Goal: Task Accomplishment & Management: Manage account settings

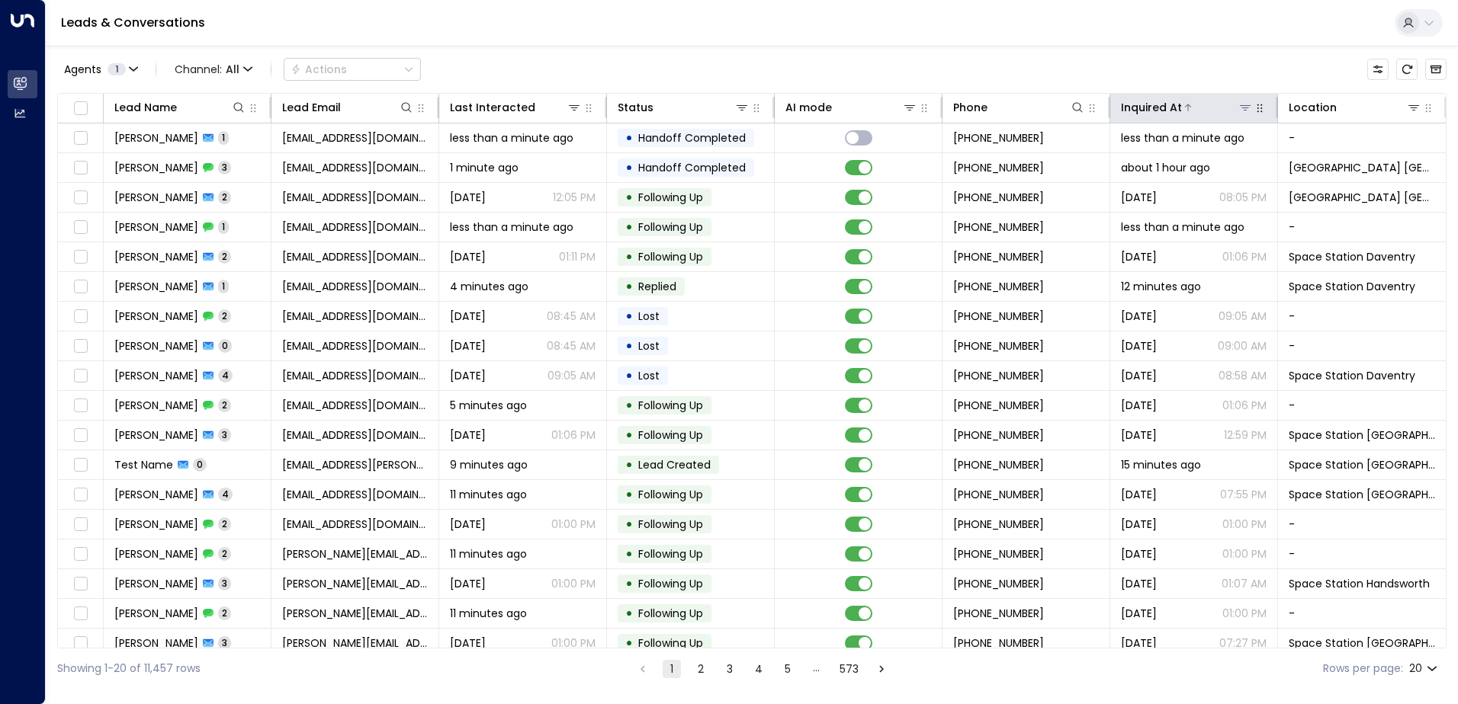
click at [1239, 112] on icon at bounding box center [1245, 107] width 12 height 12
click at [1153, 65] on div "Agents 1 Channel: All Actions" at bounding box center [751, 69] width 1389 height 32
click at [1399, 107] on div at bounding box center [1378, 107] width 85 height 15
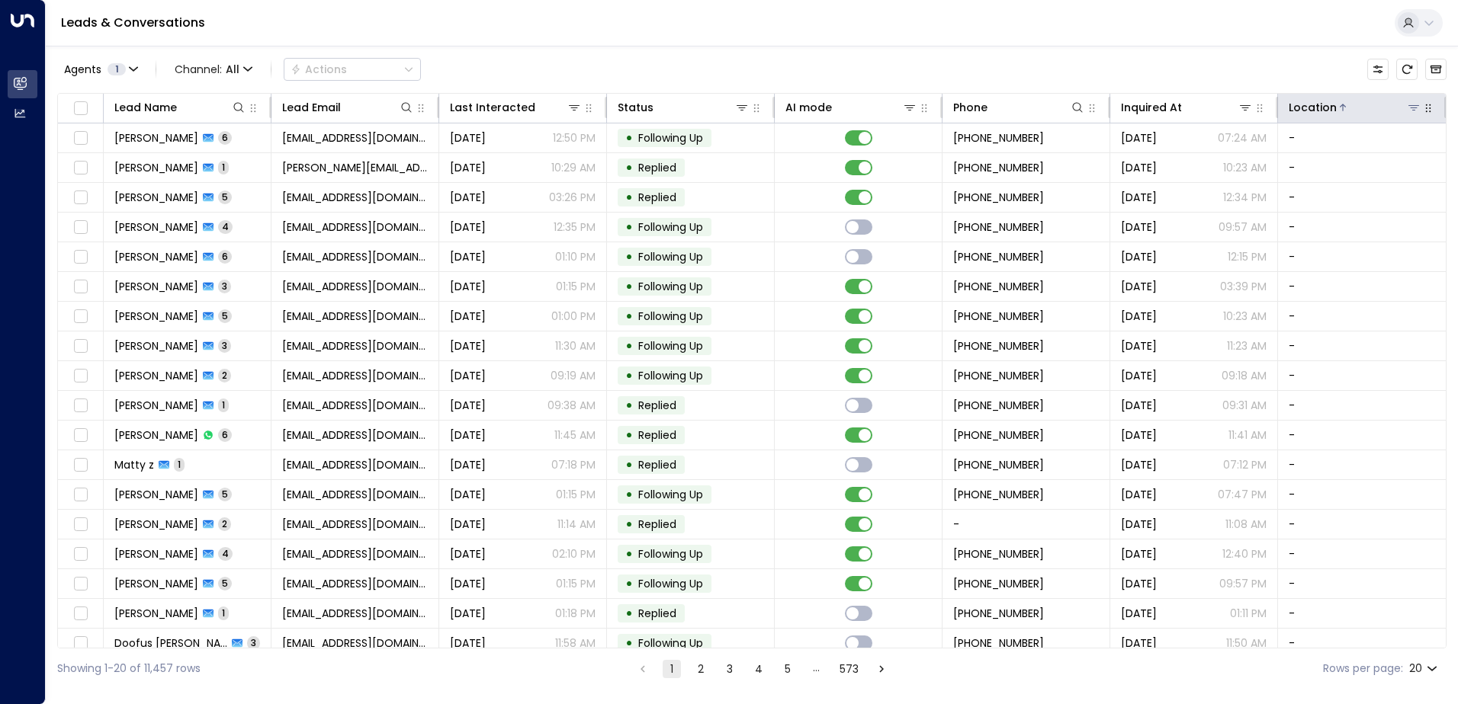
click at [1400, 107] on div at bounding box center [1378, 107] width 85 height 15
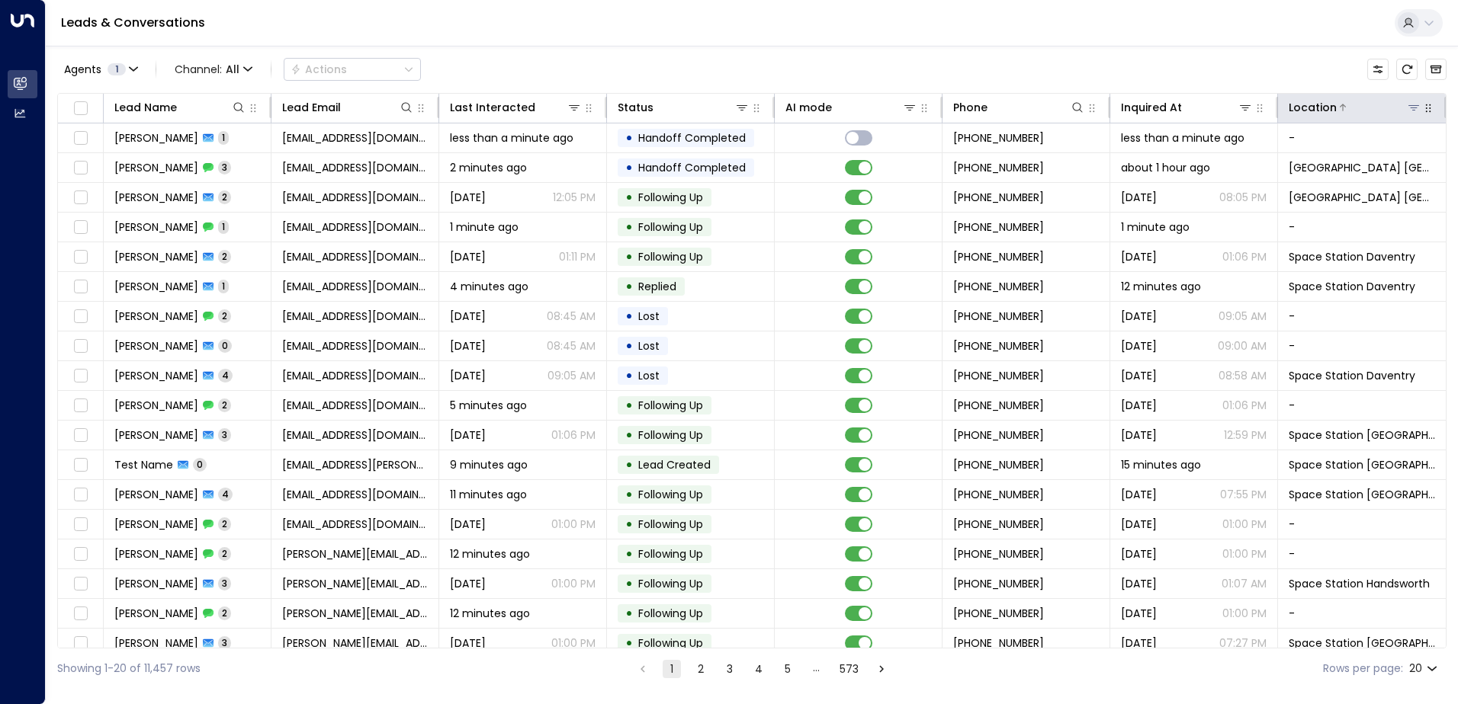
click at [1410, 113] on icon at bounding box center [1413, 107] width 12 height 12
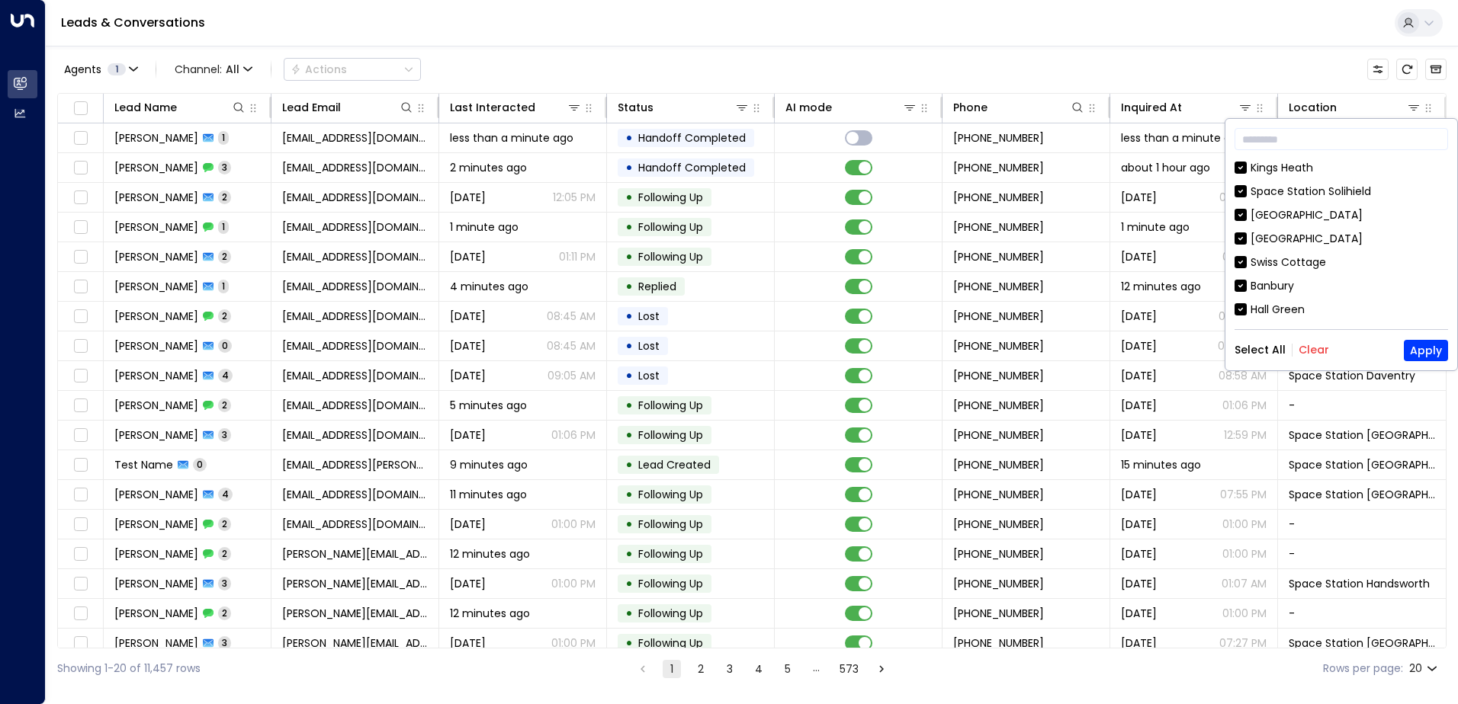
click at [1305, 348] on button "Clear" at bounding box center [1313, 350] width 30 height 12
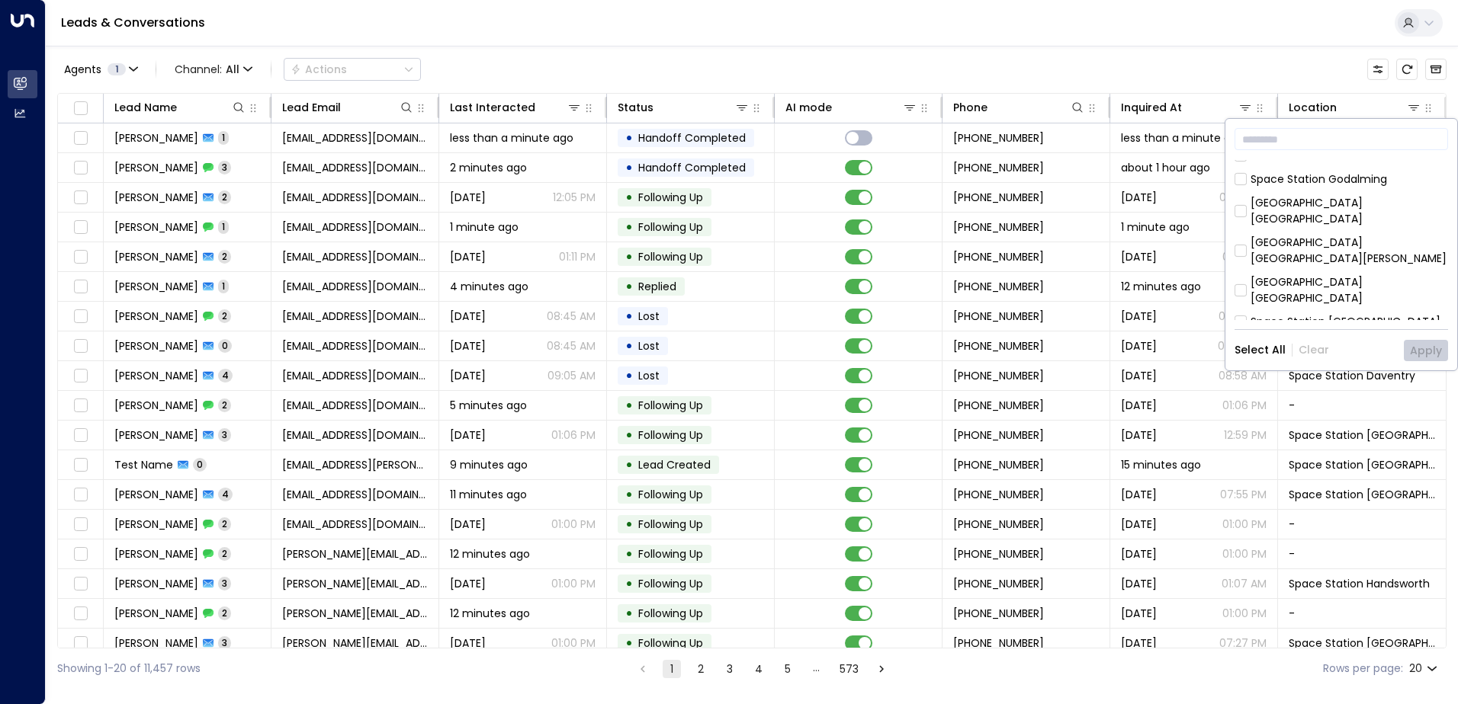
scroll to position [381, 0]
click at [1286, 213] on div "[GEOGRAPHIC_DATA] [GEOGRAPHIC_DATA]" at bounding box center [1348, 229] width 197 height 32
click at [1431, 360] on button "Apply" at bounding box center [1425, 350] width 44 height 21
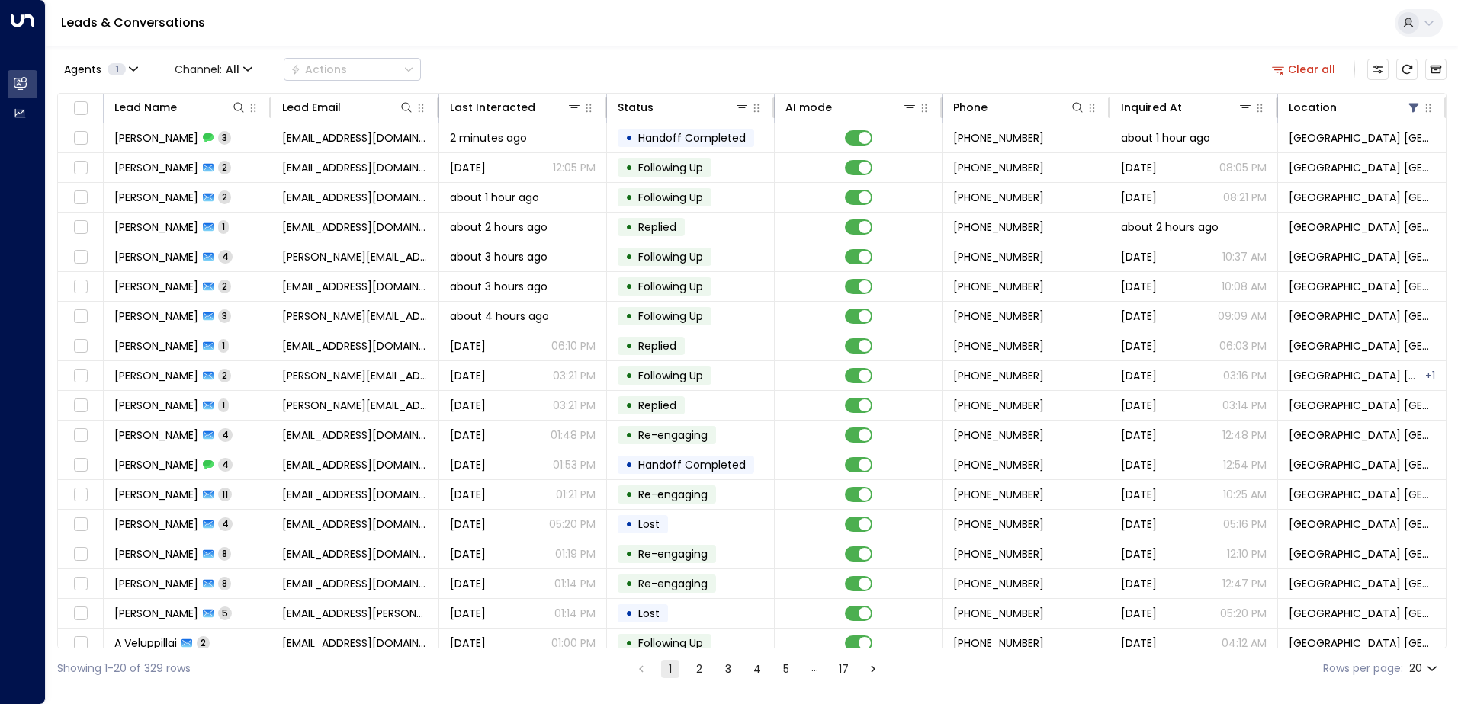
click at [548, 51] on div "Agents 1 Channel: All Actions Clear all Lead Name Lead Email Last Interacted St…" at bounding box center [751, 367] width 1389 height 643
click at [911, 110] on icon at bounding box center [909, 107] width 12 height 12
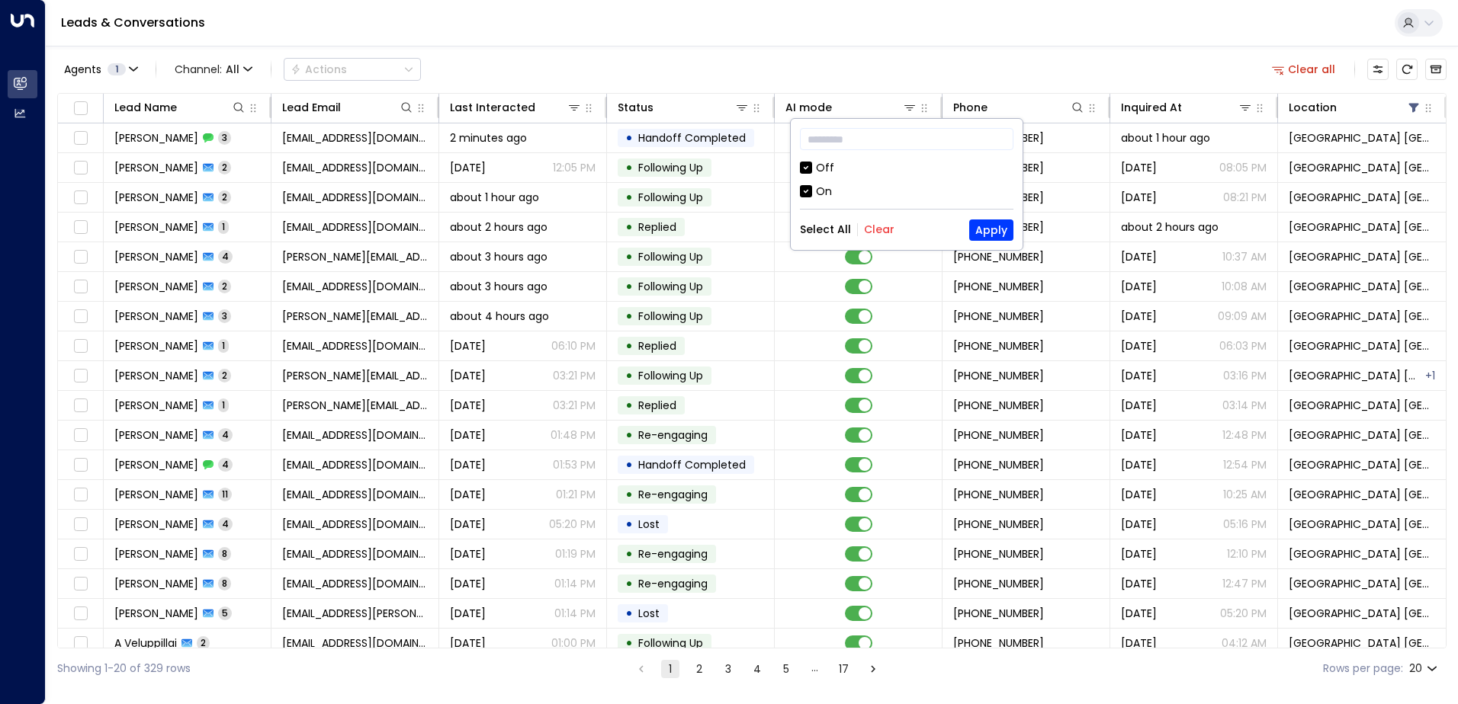
click at [810, 158] on div "​ Off On Select All Clear Apply" at bounding box center [907, 184] width 232 height 131
click at [981, 226] on button "Apply" at bounding box center [991, 230] width 44 height 21
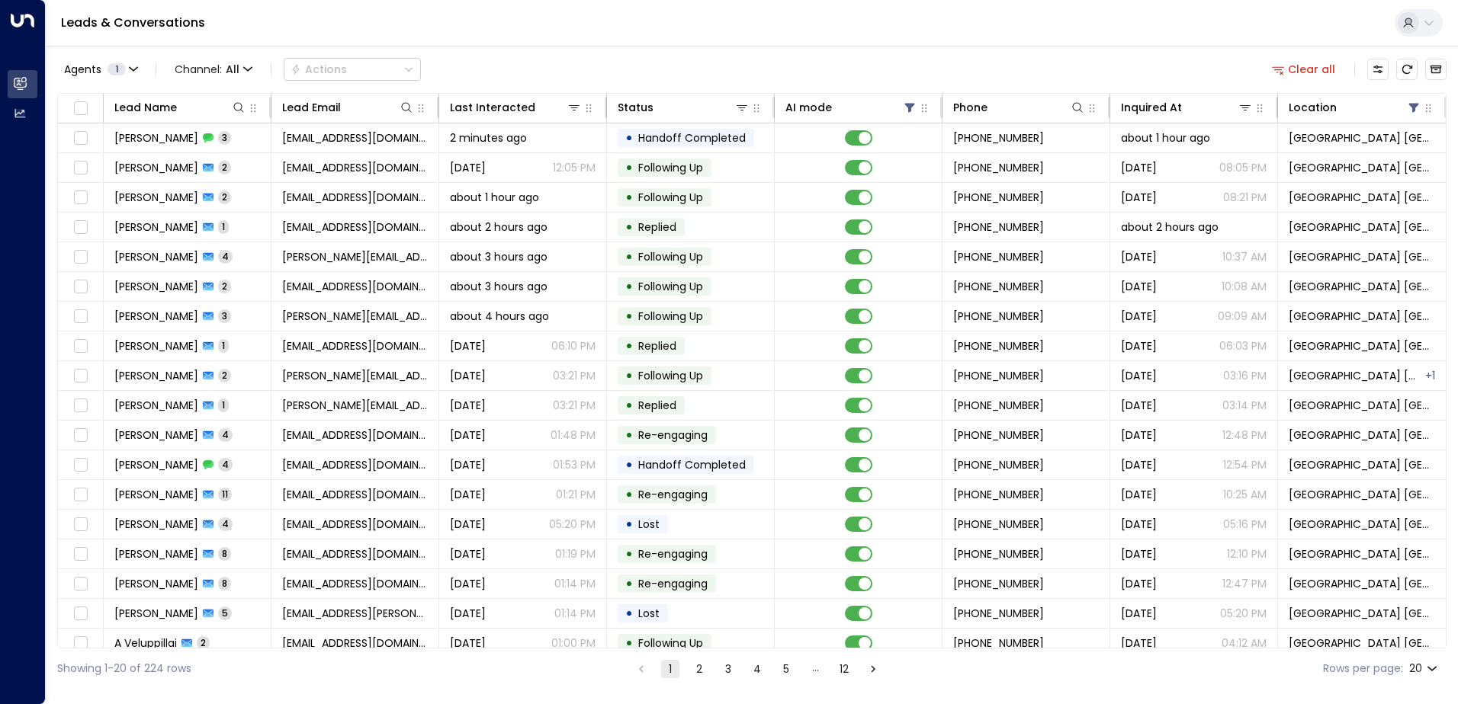
click at [536, 45] on div "Leads & Conversations" at bounding box center [752, 23] width 1412 height 47
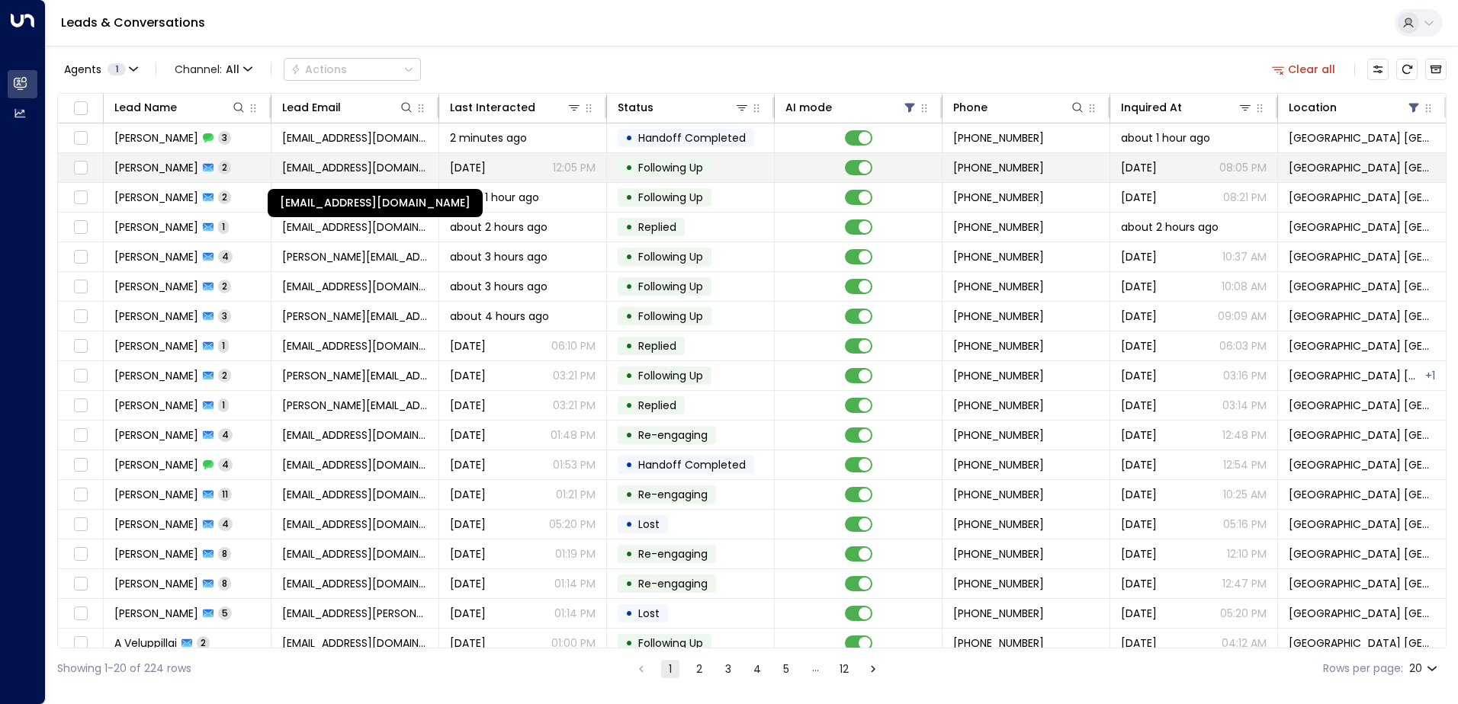
click at [321, 165] on span "[EMAIL_ADDRESS][DOMAIN_NAME]" at bounding box center [355, 167] width 146 height 15
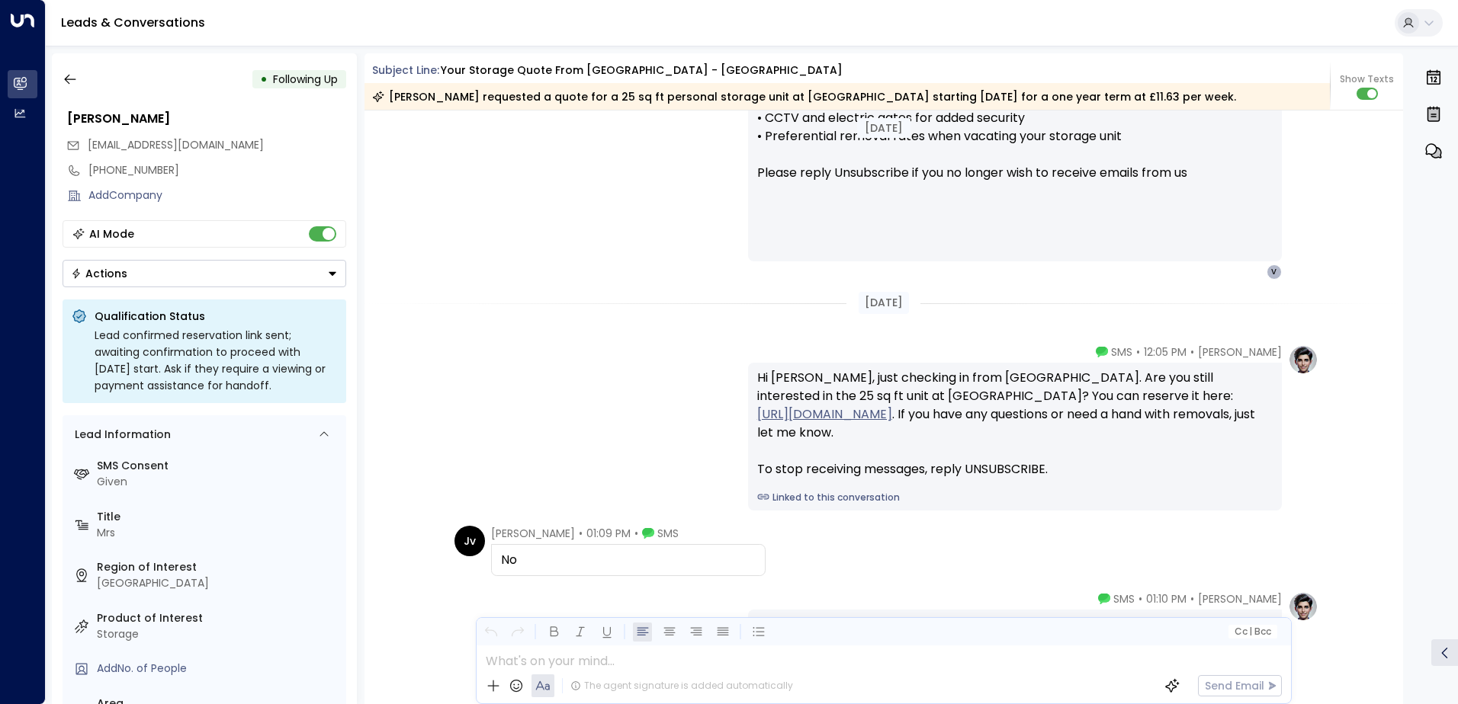
scroll to position [1406, 0]
click at [75, 88] on button "button" at bounding box center [69, 79] width 27 height 27
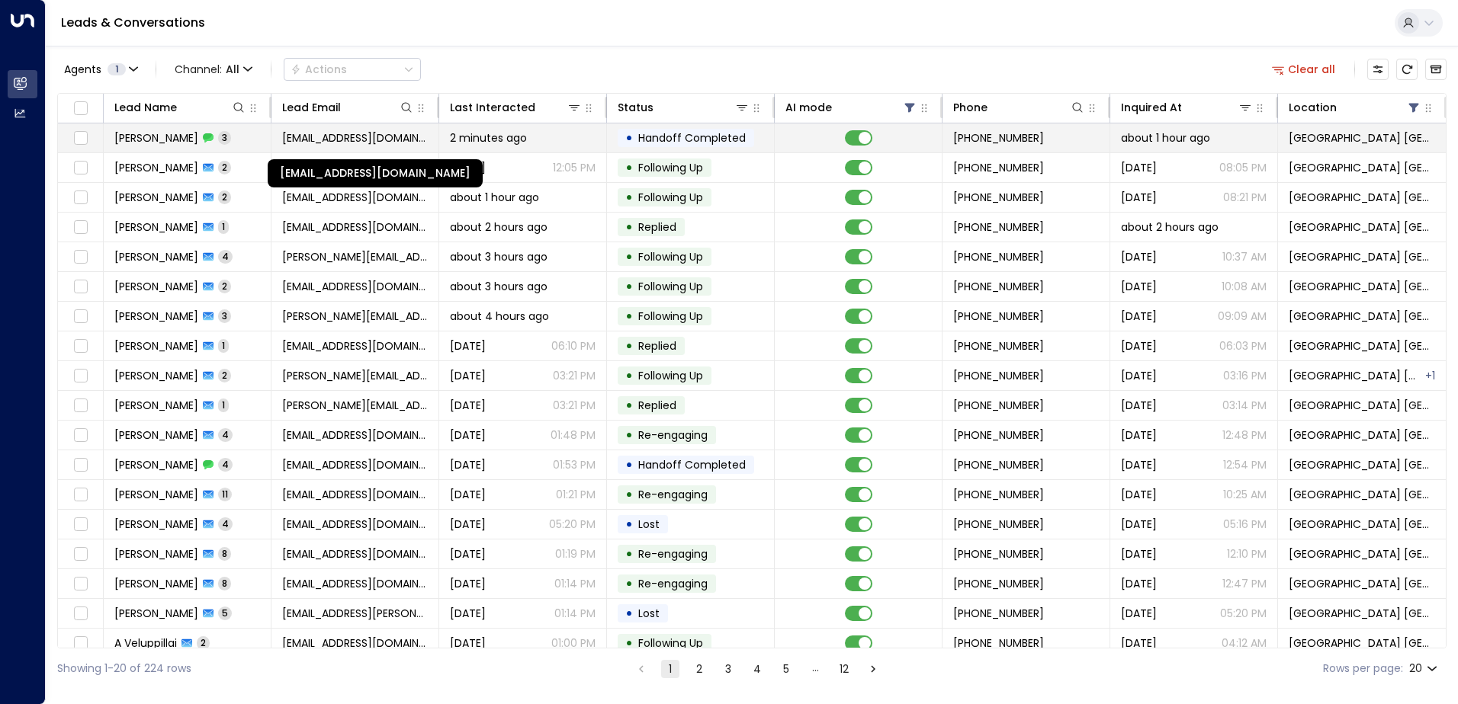
click at [374, 143] on span "[EMAIL_ADDRESS][DOMAIN_NAME]" at bounding box center [355, 137] width 146 height 15
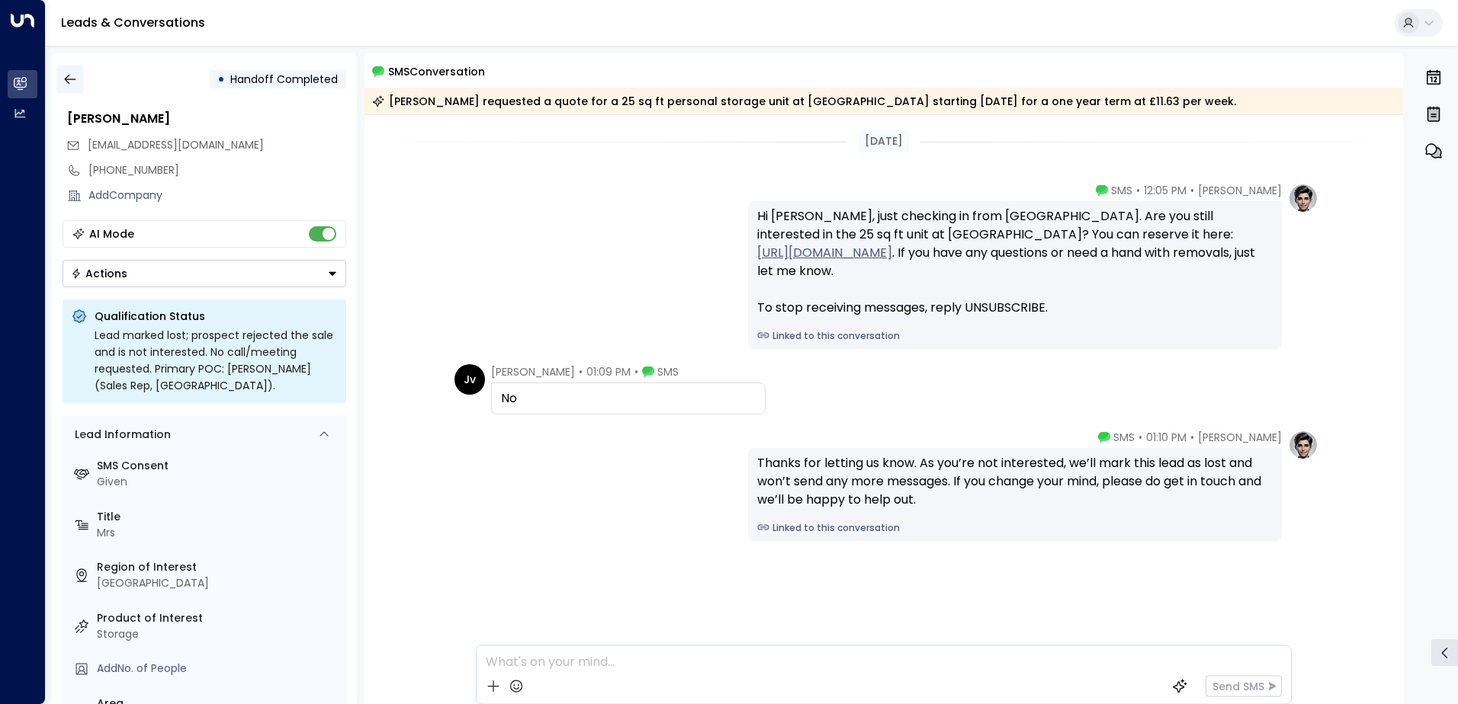
click at [56, 79] on button "button" at bounding box center [69, 79] width 27 height 27
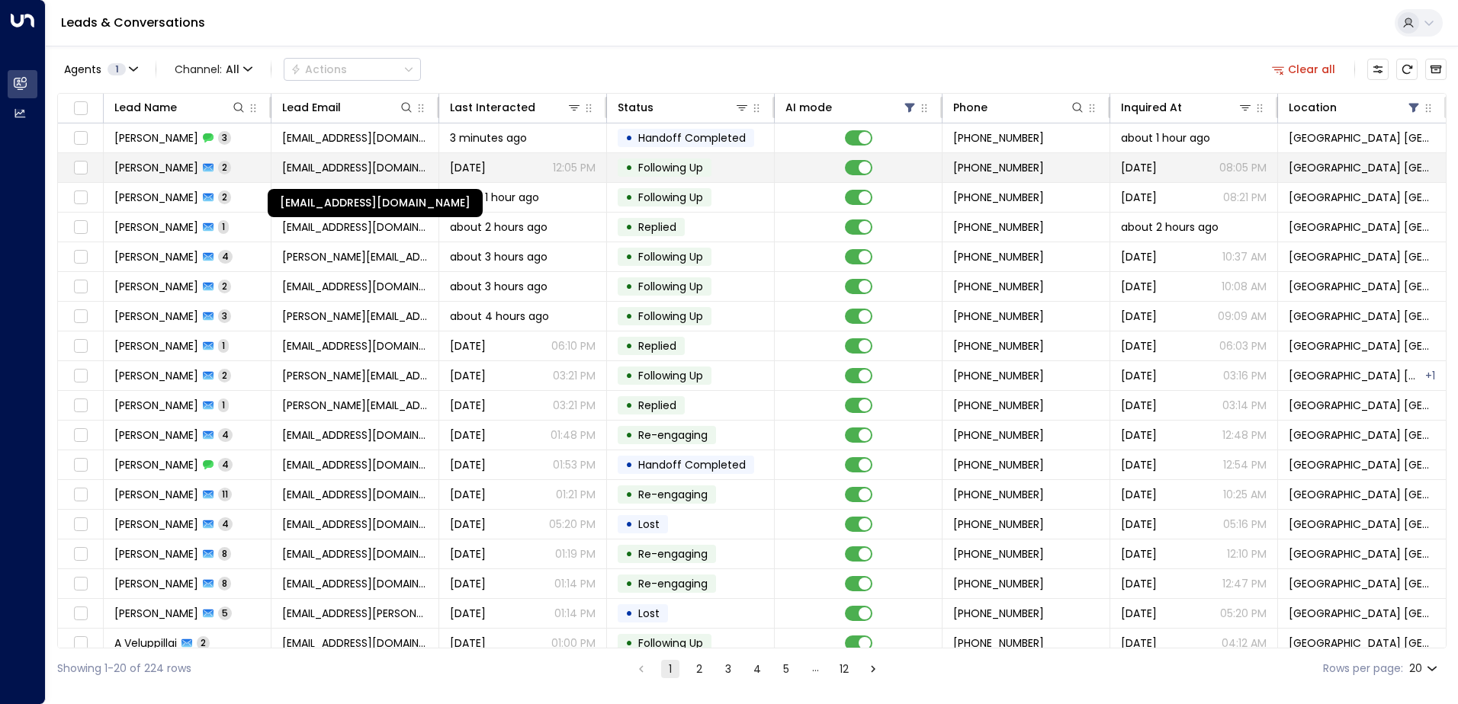
click at [330, 161] on span "[EMAIL_ADDRESS][DOMAIN_NAME]" at bounding box center [355, 167] width 146 height 15
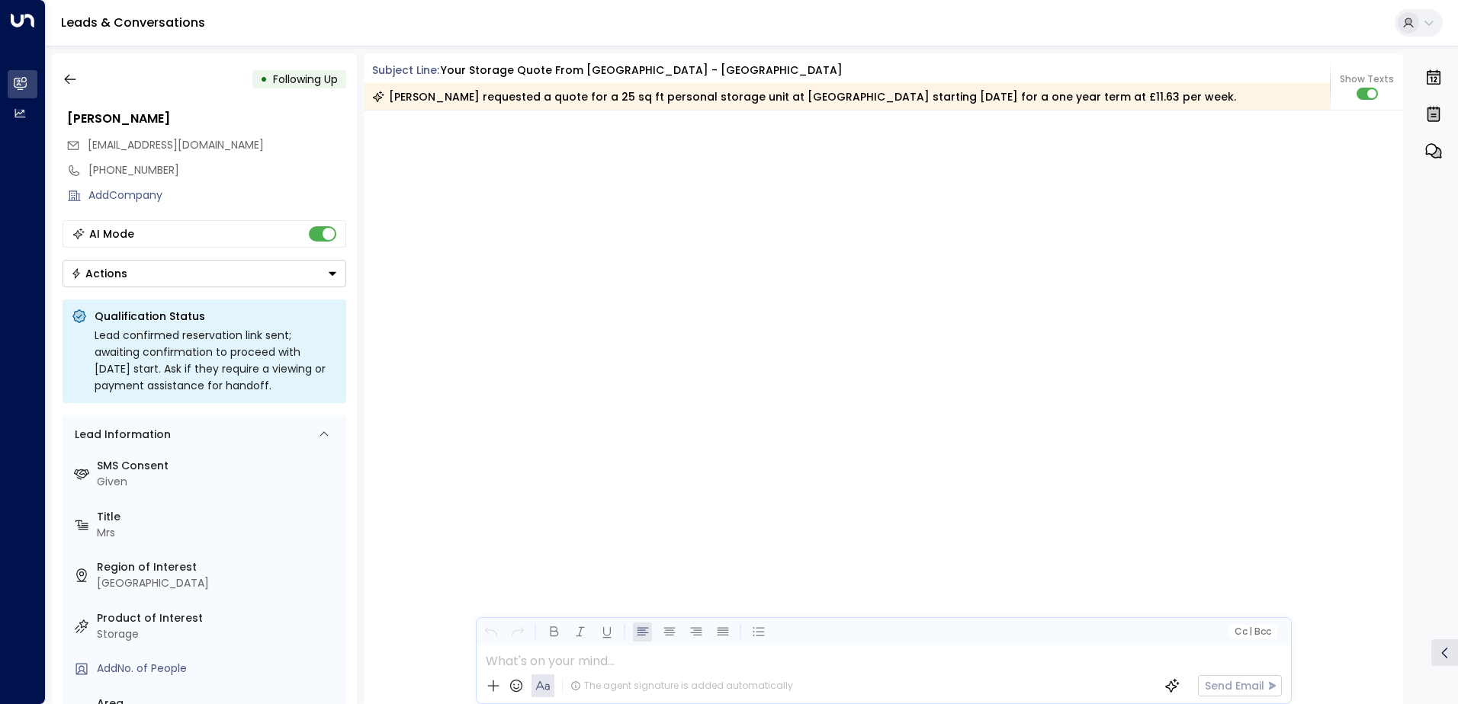
scroll to position [1559, 0]
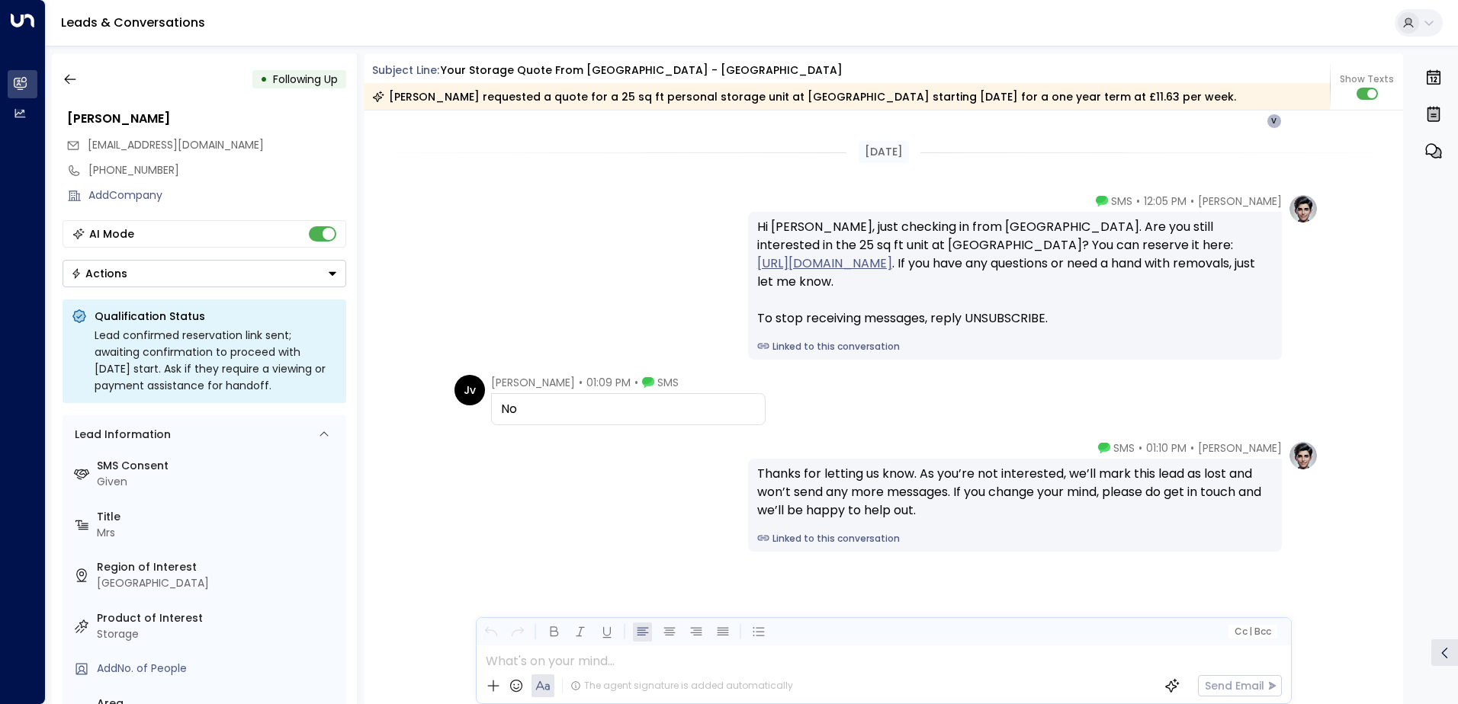
click at [129, 280] on button "Actions" at bounding box center [205, 273] width 284 height 27
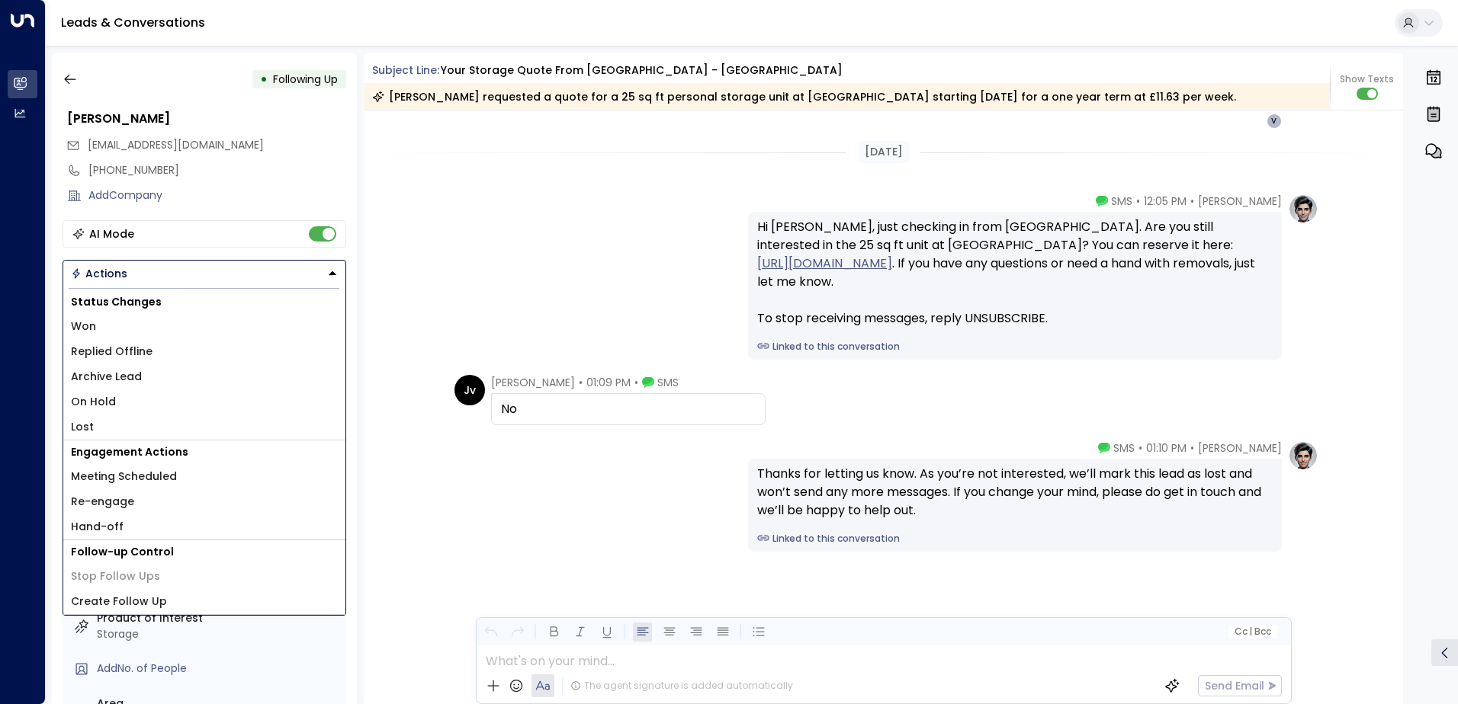
click at [84, 432] on span "Lost" at bounding box center [82, 427] width 23 height 16
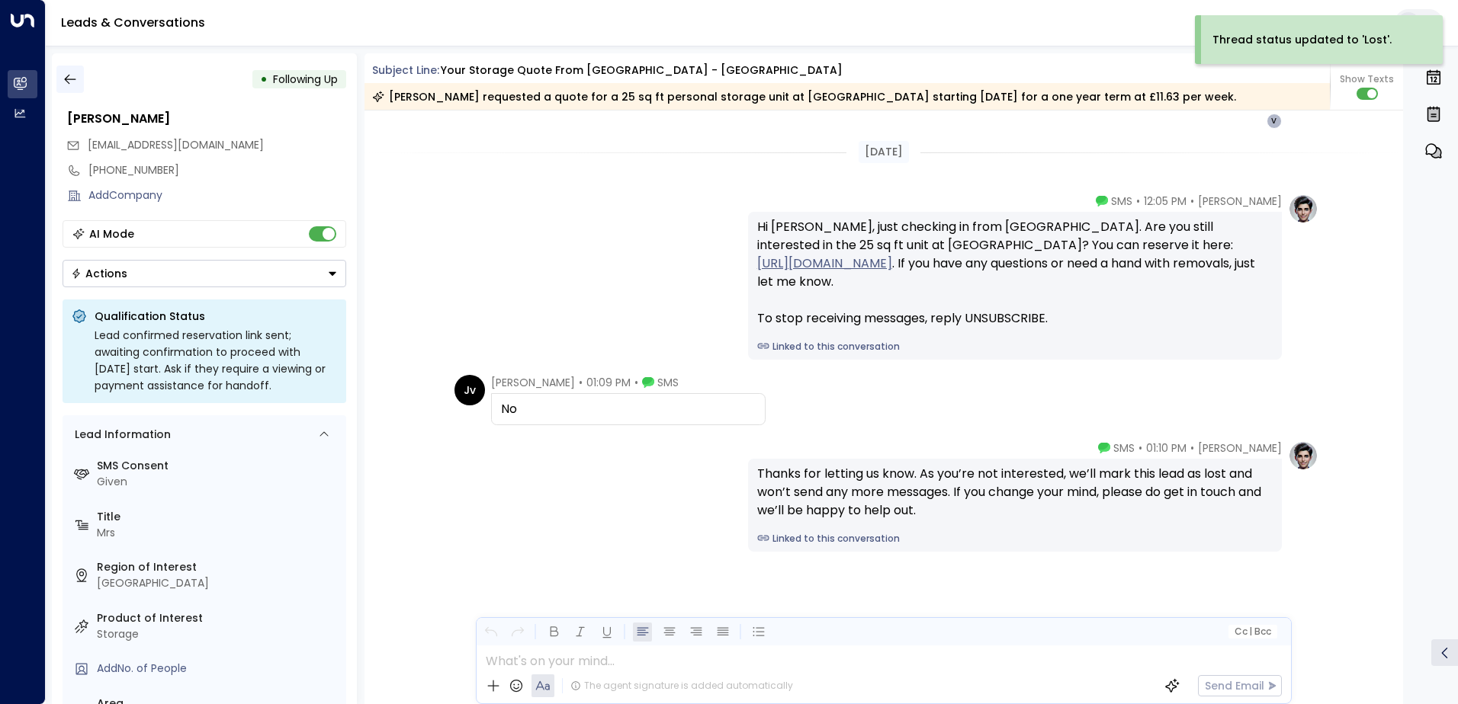
click at [69, 71] on button "button" at bounding box center [69, 79] width 27 height 27
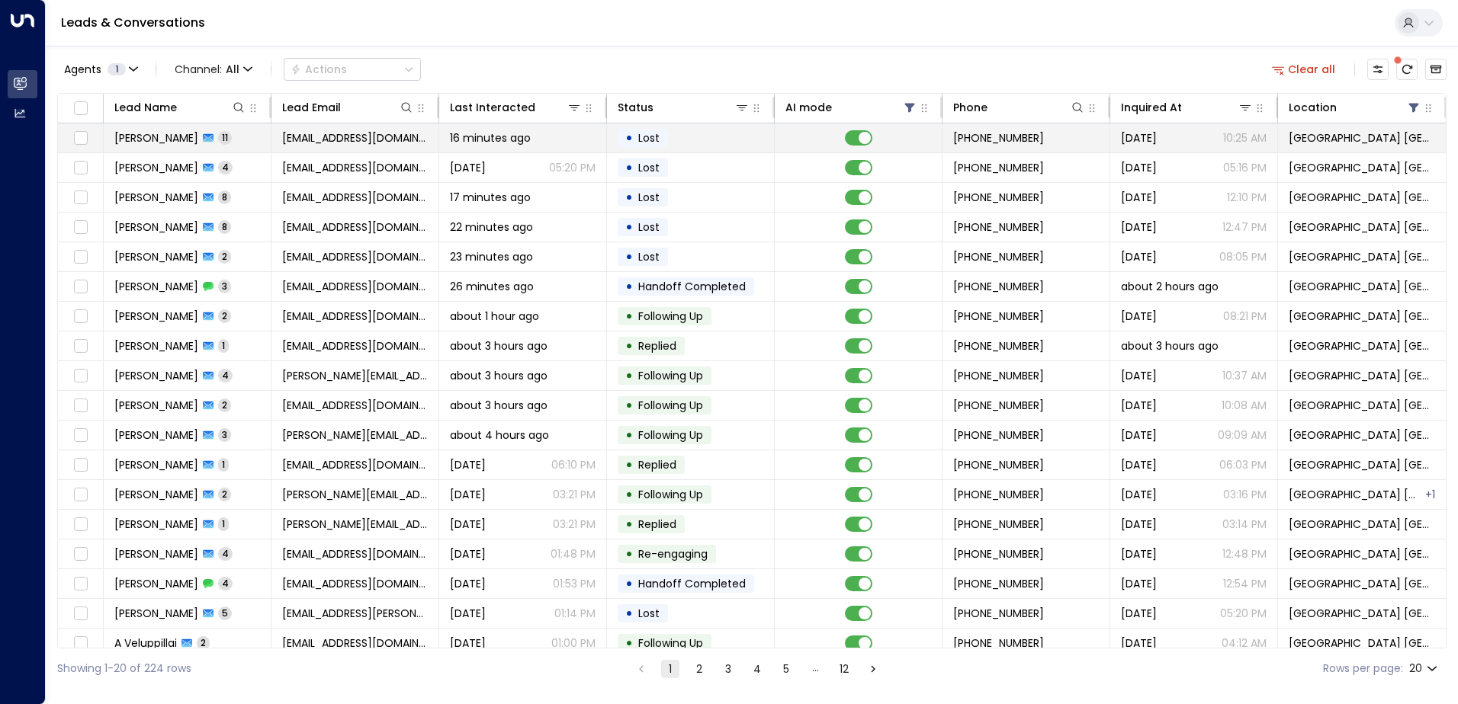
click at [218, 137] on span "11" at bounding box center [225, 137] width 14 height 13
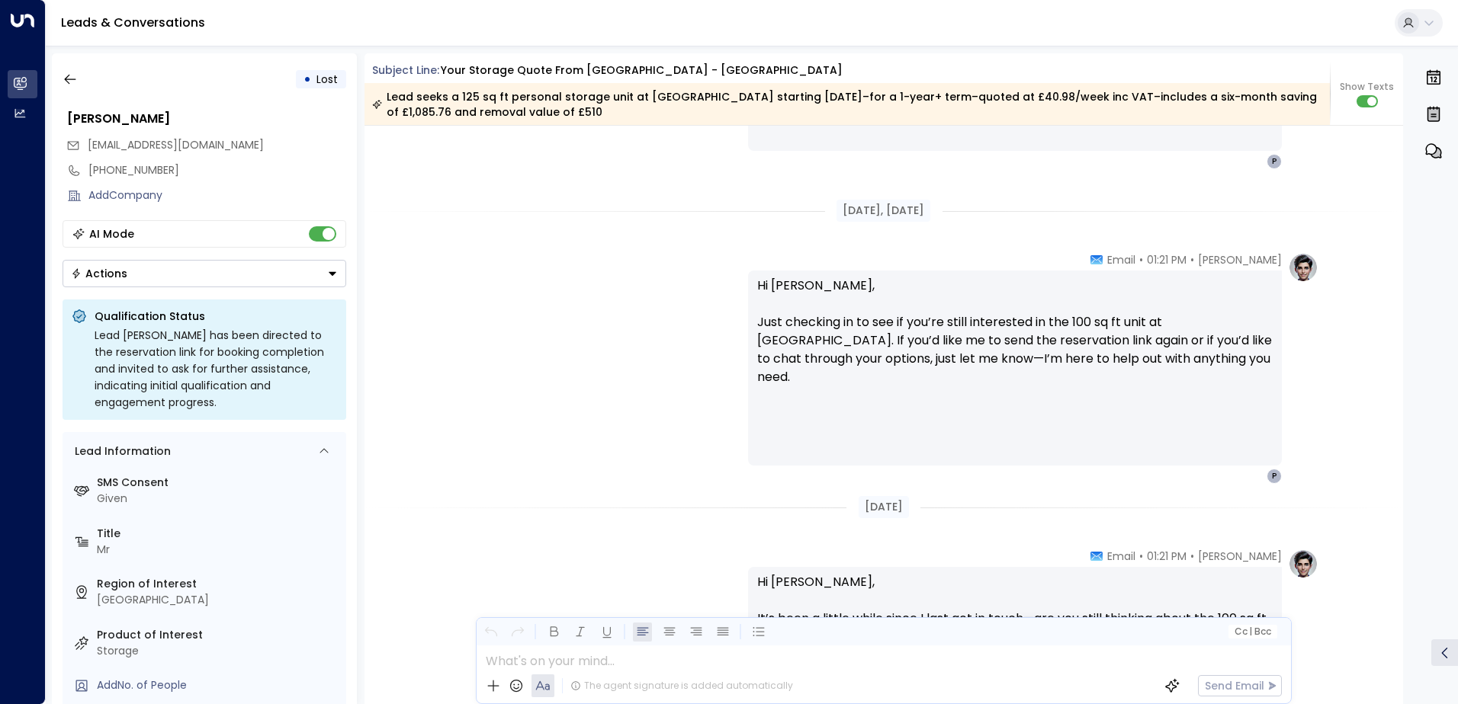
scroll to position [8023, 0]
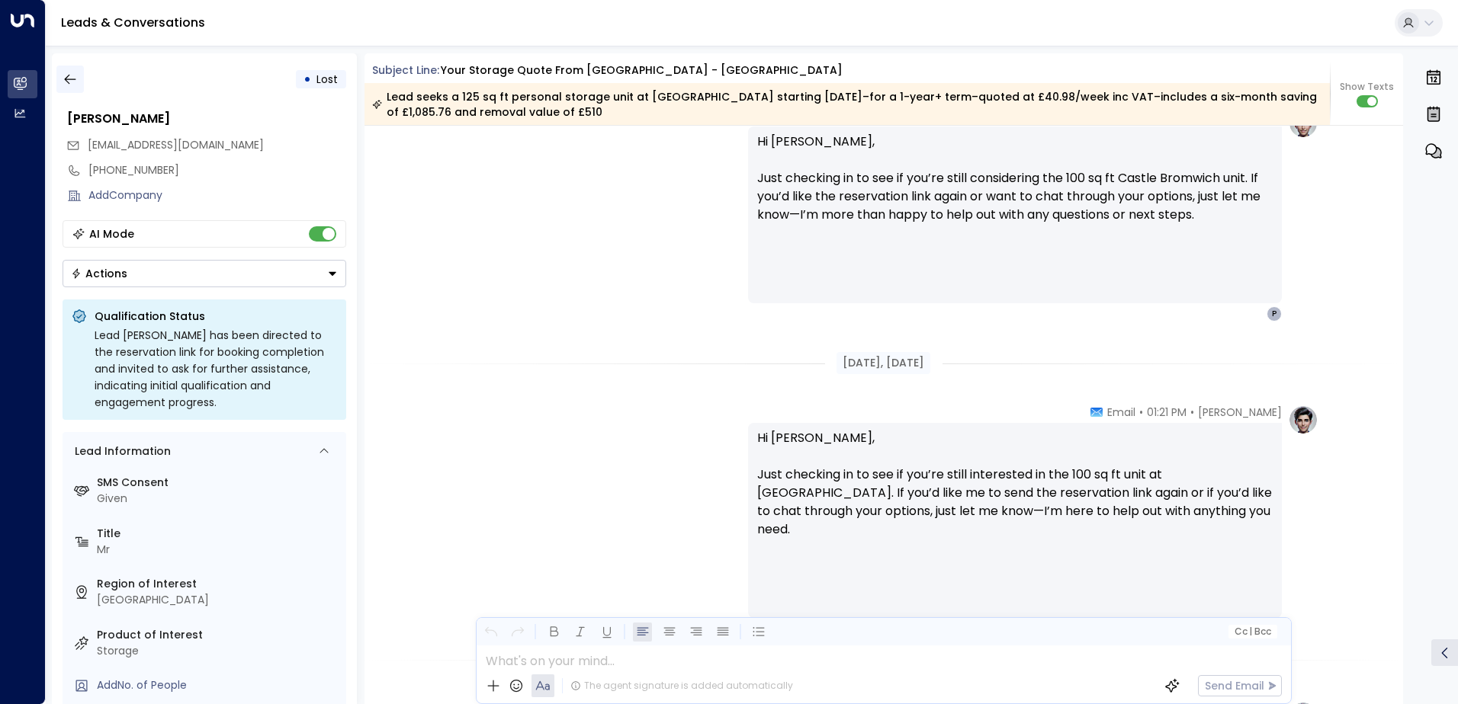
click at [80, 77] on button "button" at bounding box center [69, 79] width 27 height 27
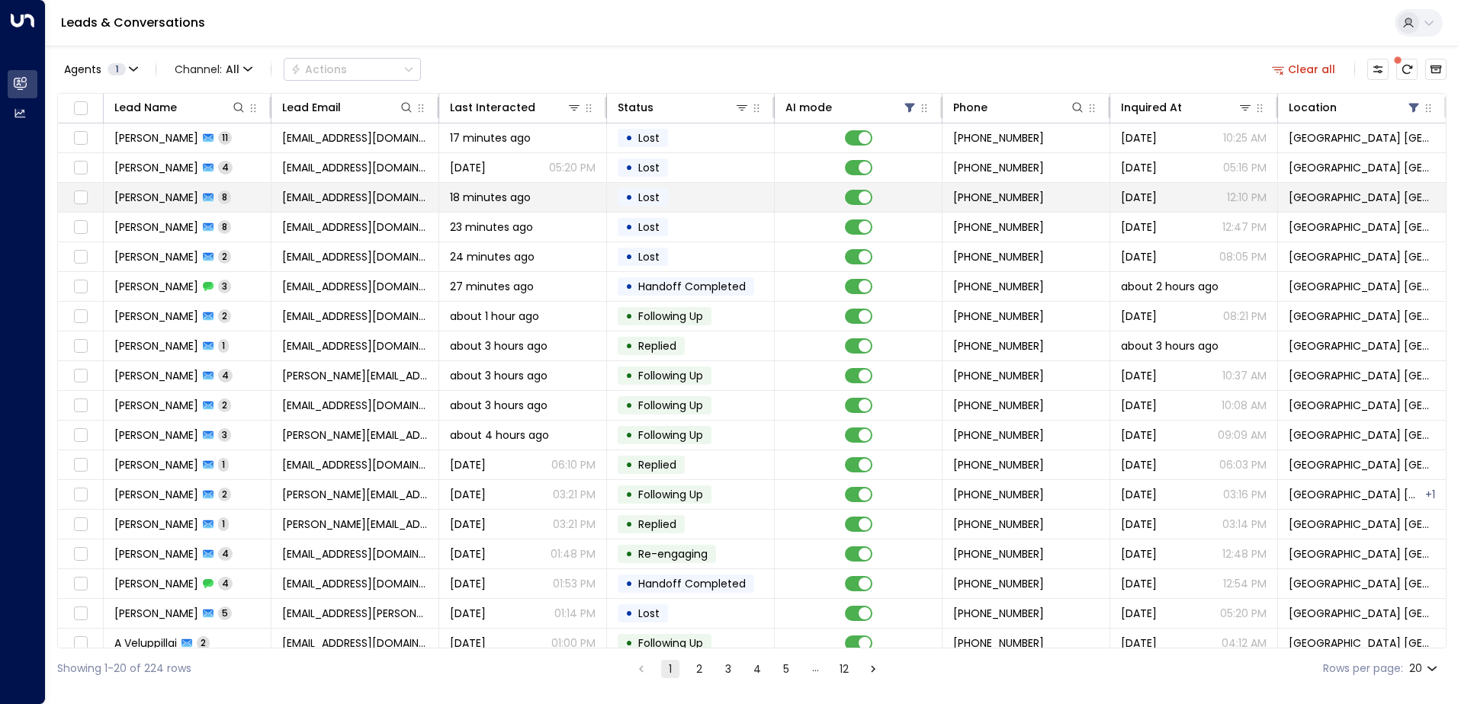
click at [180, 204] on div "[PERSON_NAME] 8" at bounding box center [172, 197] width 117 height 15
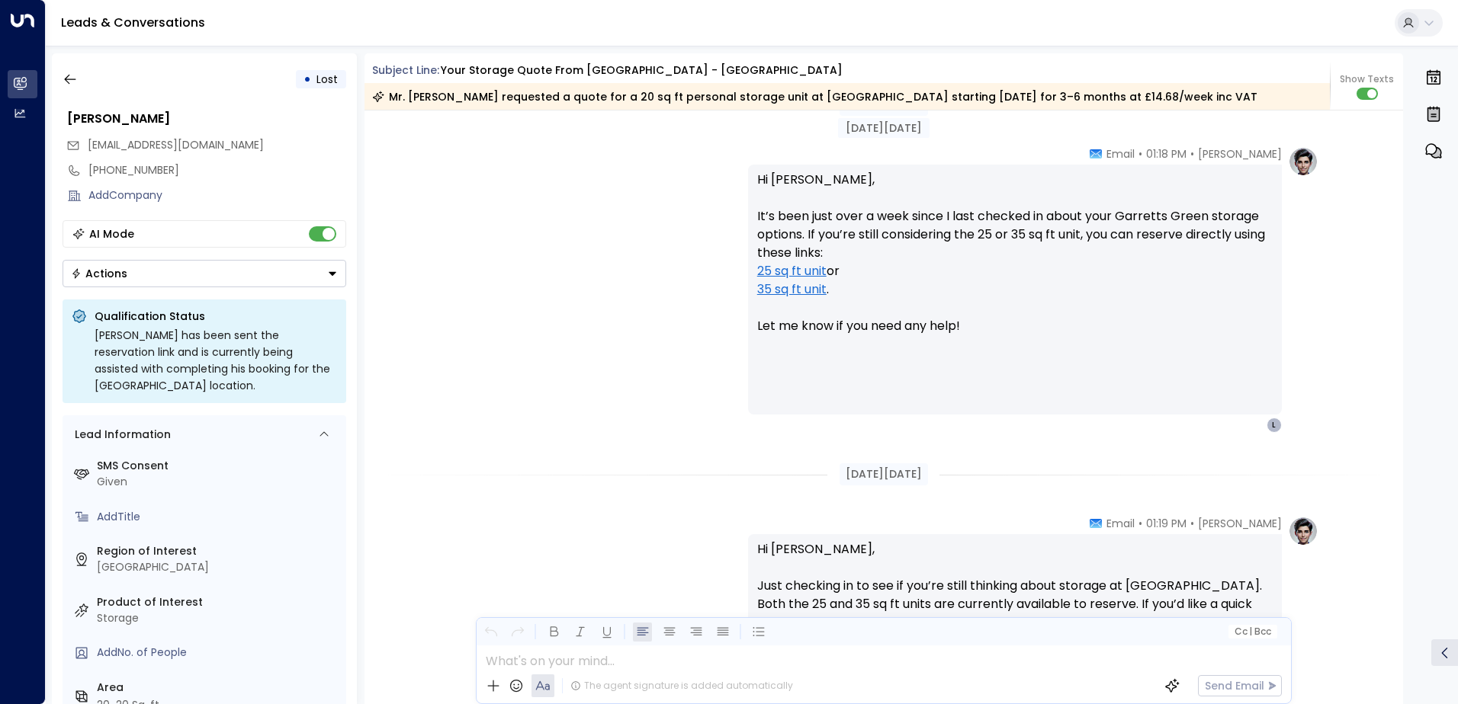
scroll to position [3063, 0]
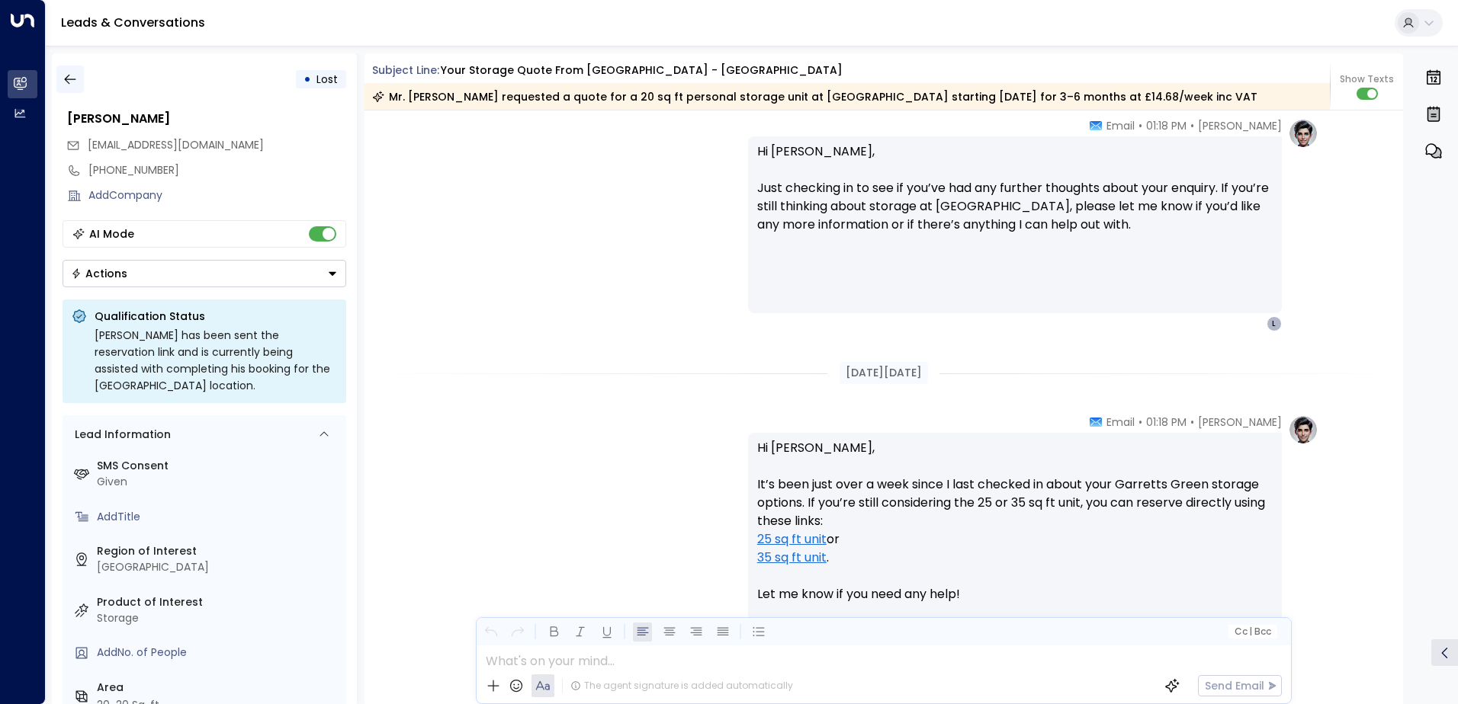
click at [76, 75] on icon "button" at bounding box center [70, 79] width 15 height 15
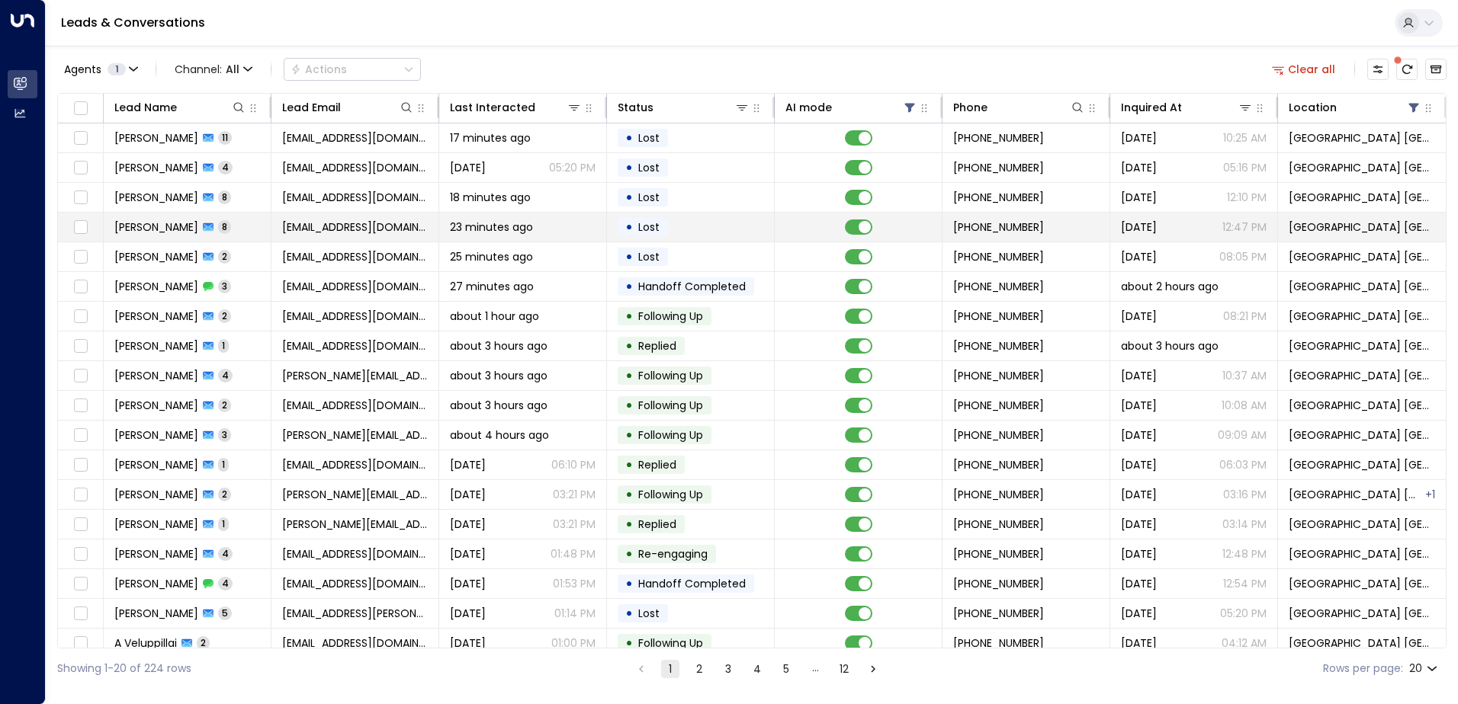
click at [171, 229] on span "[PERSON_NAME]" at bounding box center [156, 227] width 84 height 15
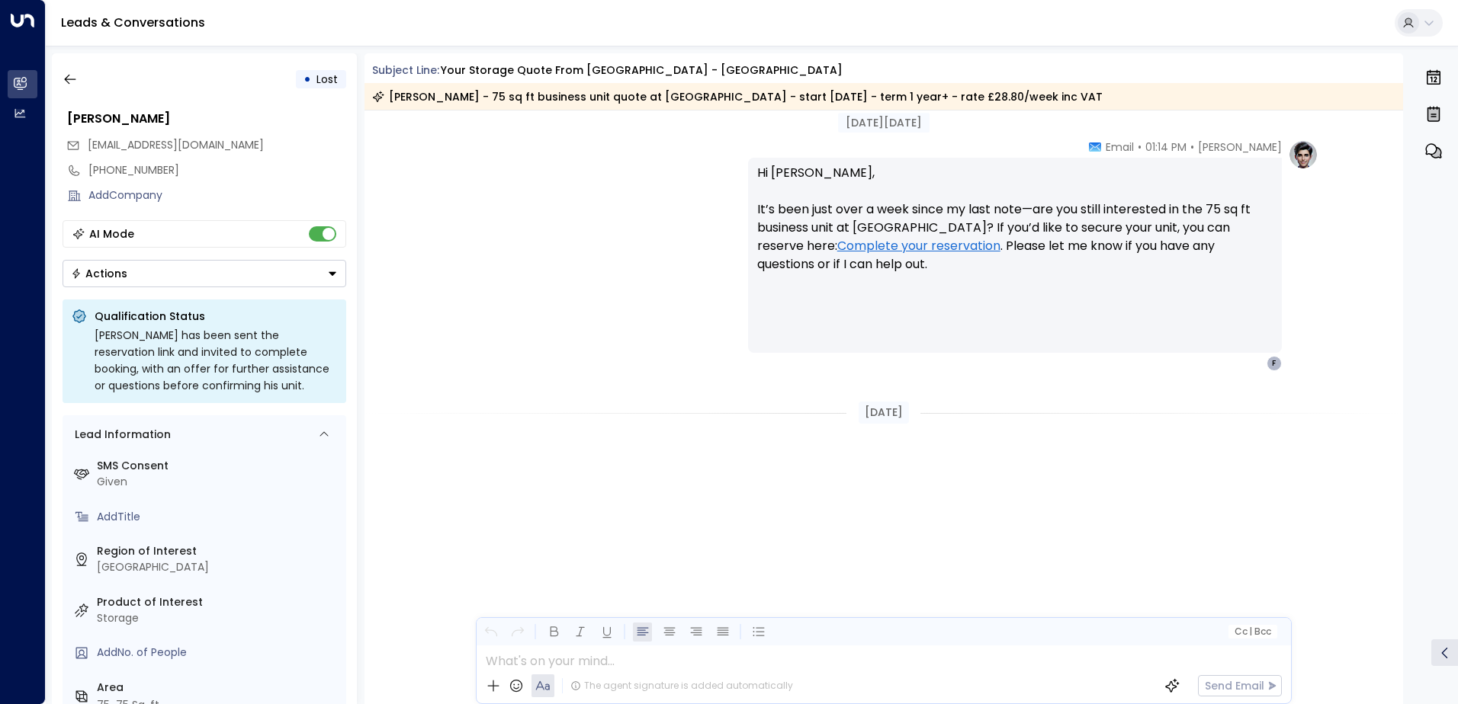
scroll to position [3164, 0]
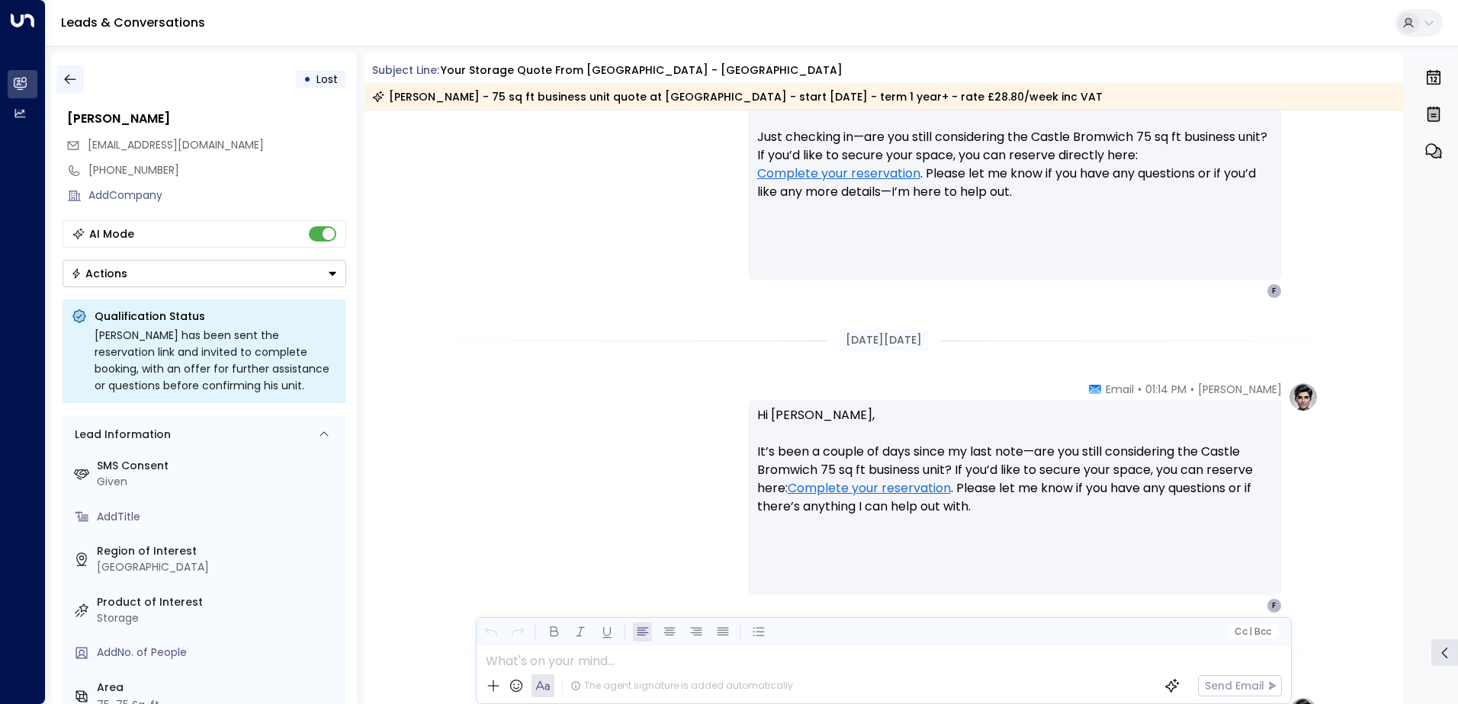
click at [73, 75] on icon "button" at bounding box center [70, 79] width 15 height 15
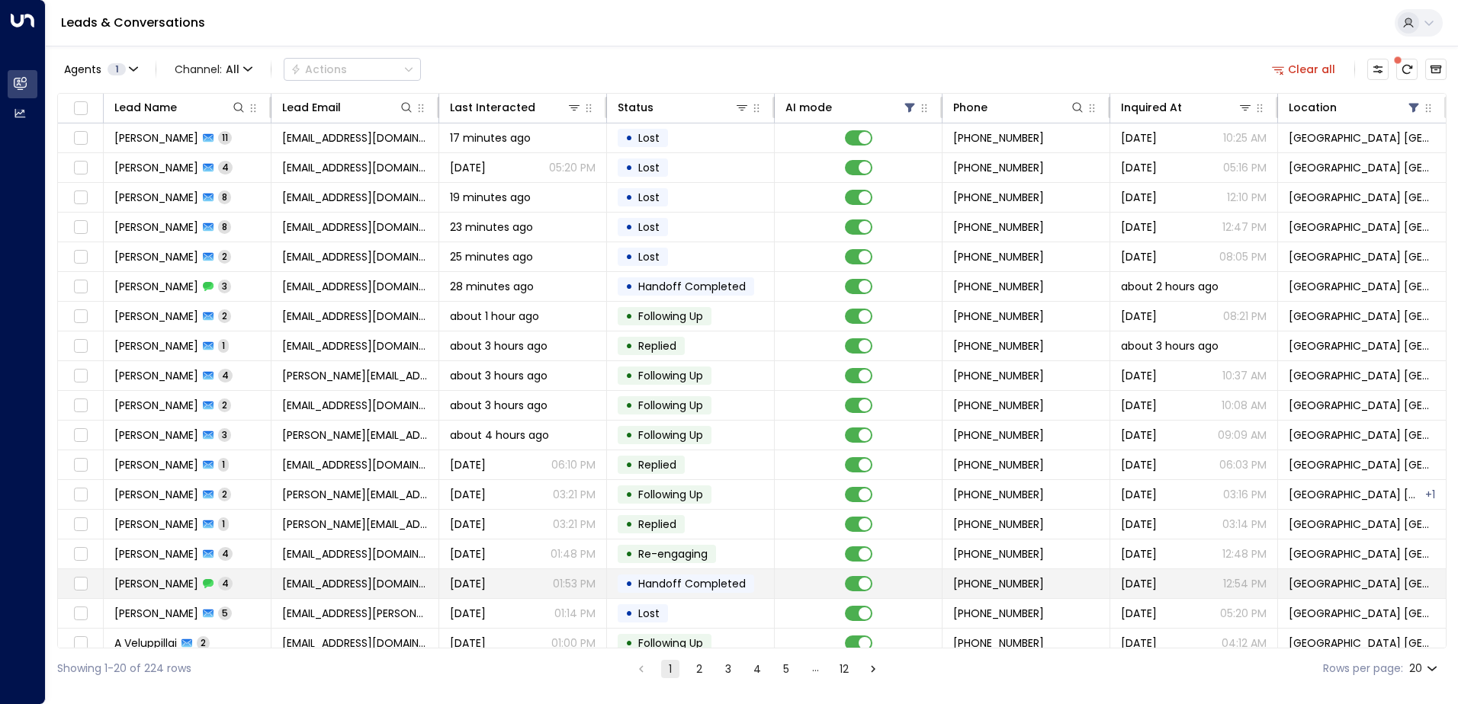
scroll to position [75, 0]
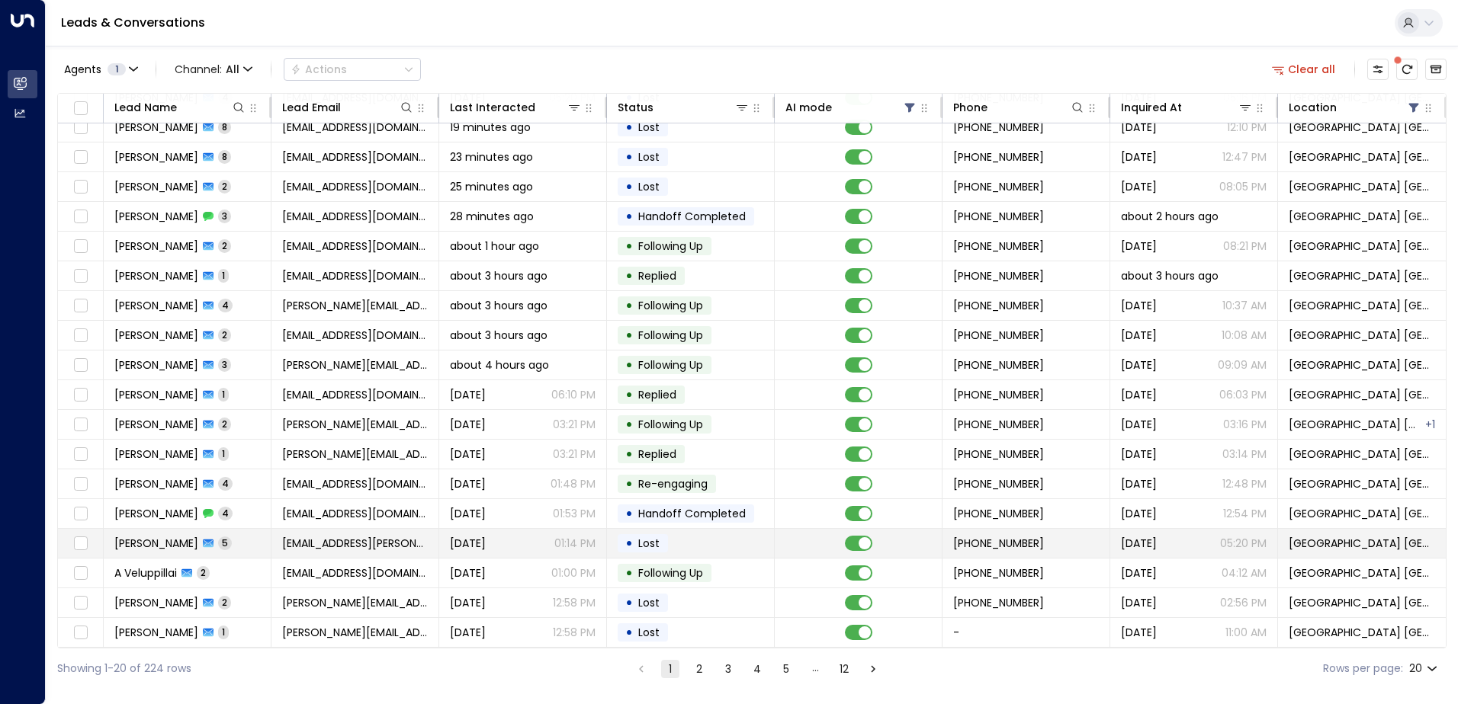
click at [236, 540] on td "[PERSON_NAME] 5" at bounding box center [188, 543] width 168 height 29
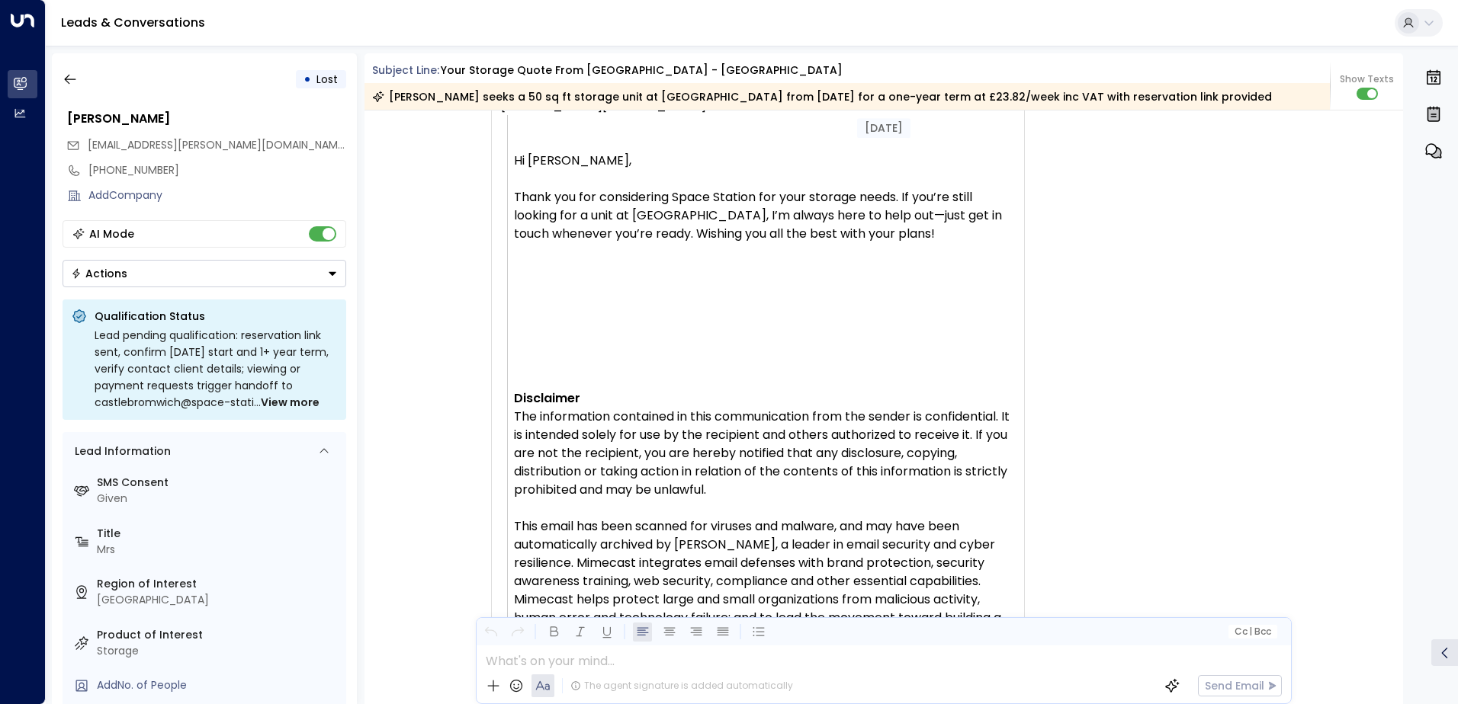
scroll to position [2696, 0]
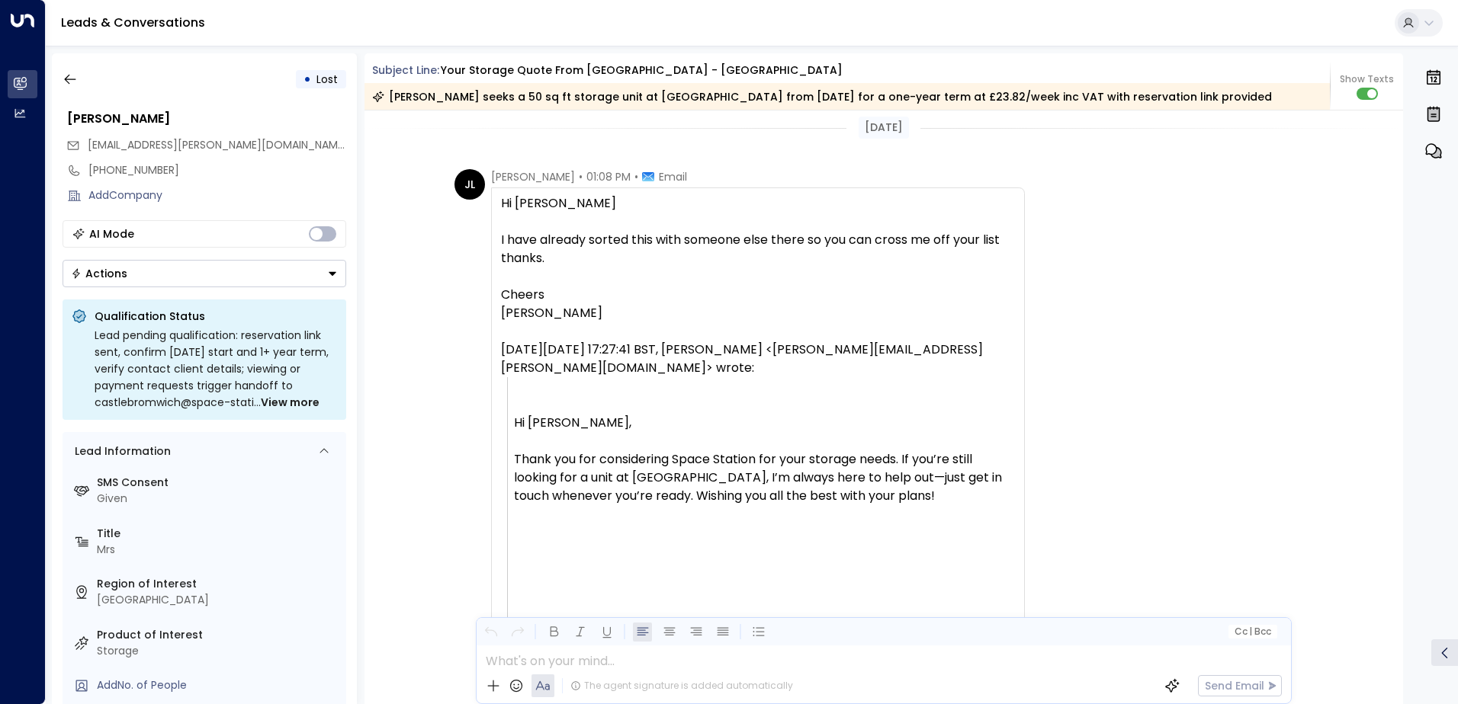
click at [315, 263] on button "Actions" at bounding box center [205, 273] width 284 height 27
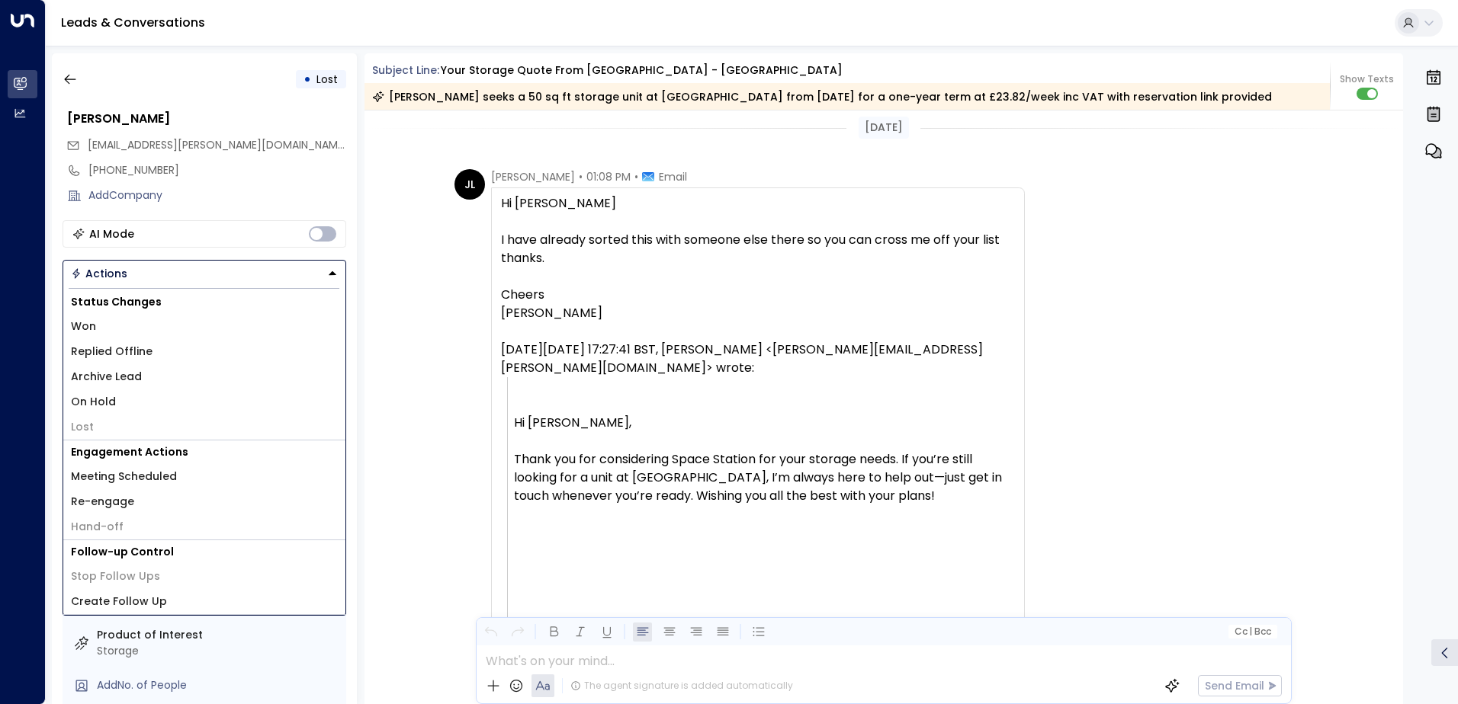
click at [145, 350] on span "Replied Offline" at bounding box center [112, 352] width 82 height 16
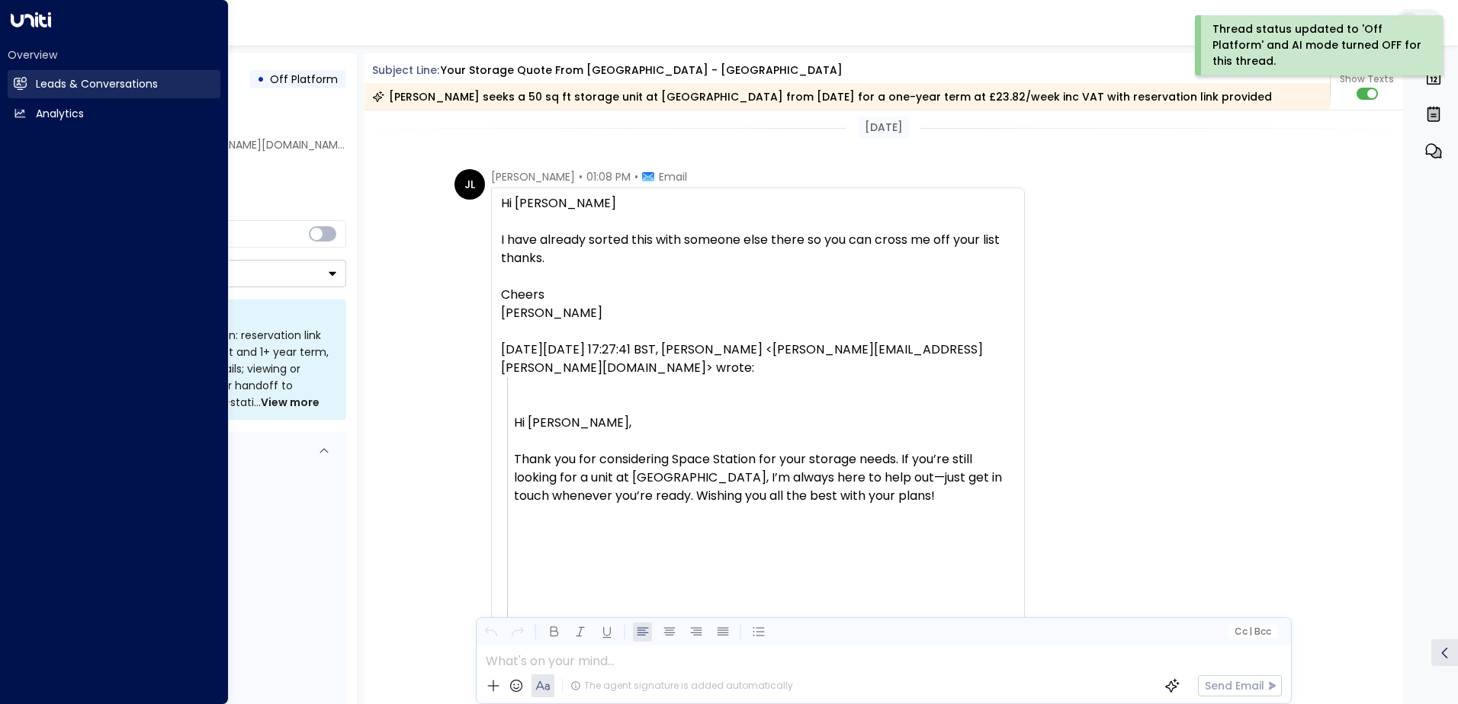
click at [99, 81] on h2 "Leads & Conversations" at bounding box center [97, 84] width 122 height 16
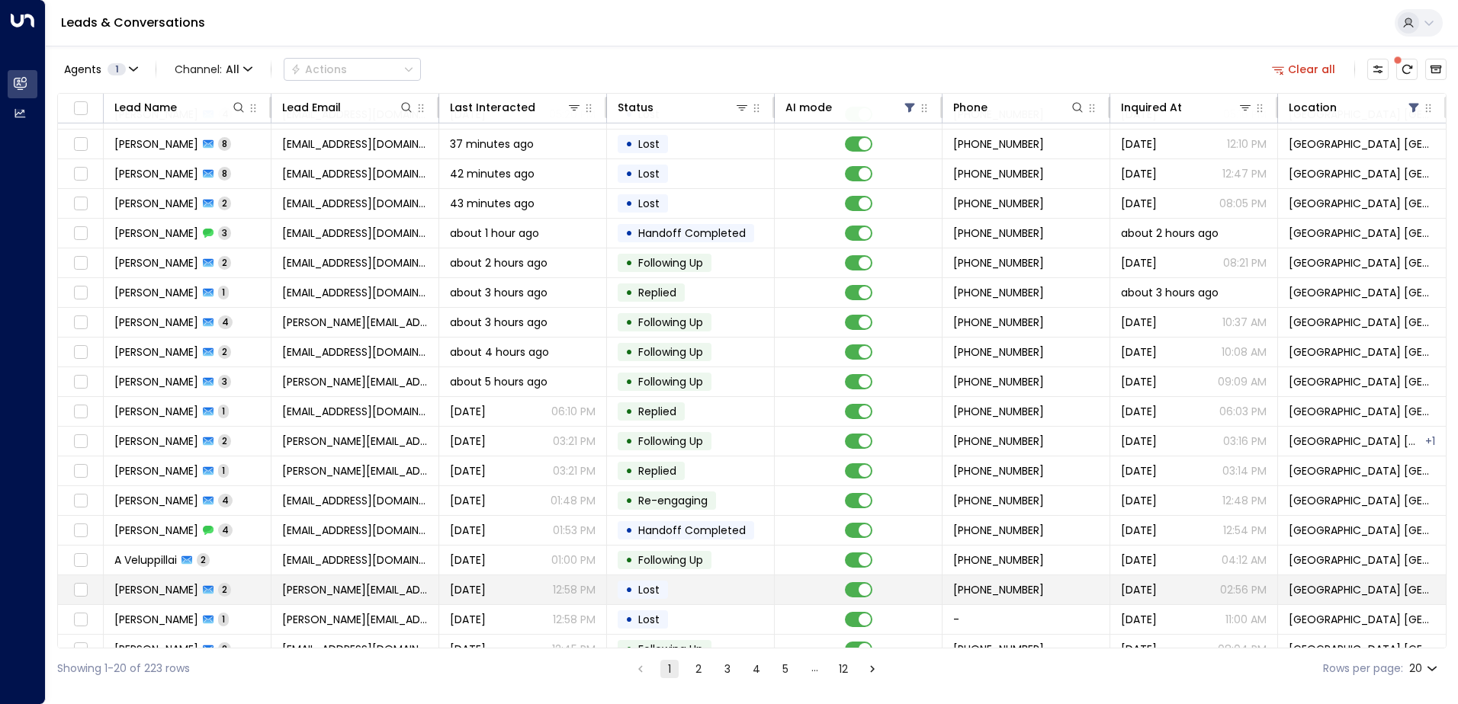
scroll to position [75, 0]
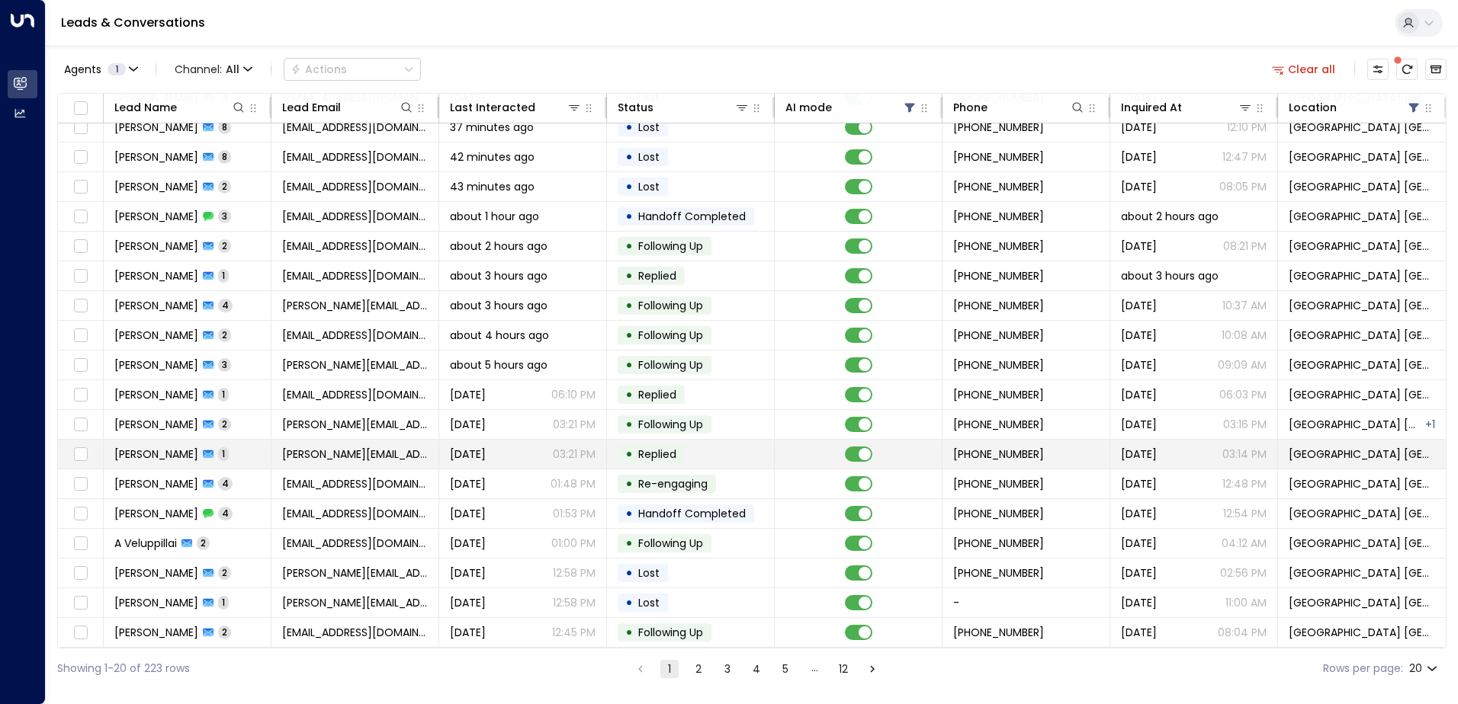
click at [278, 454] on td "[PERSON_NAME][EMAIL_ADDRESS][PERSON_NAME][DOMAIN_NAME]" at bounding box center [355, 454] width 168 height 29
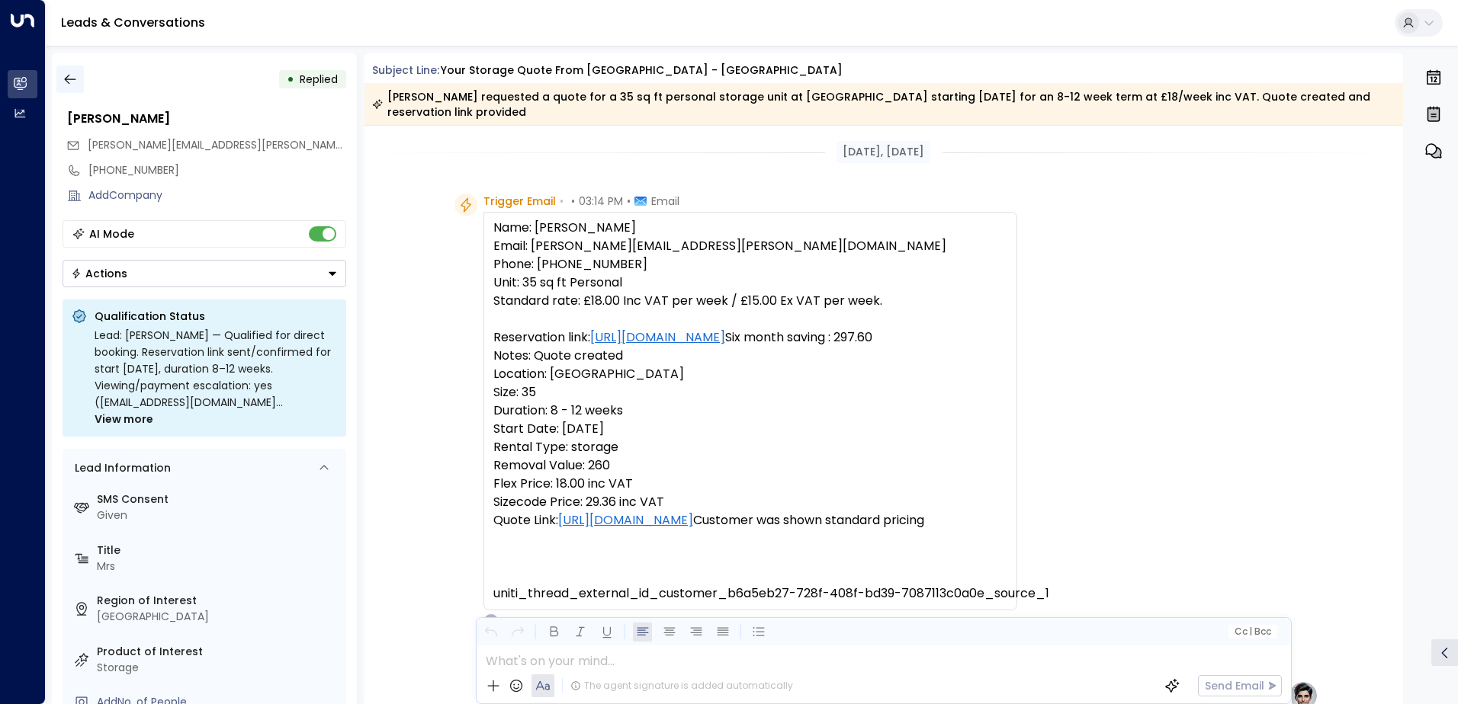
click at [74, 75] on icon "button" at bounding box center [70, 79] width 15 height 15
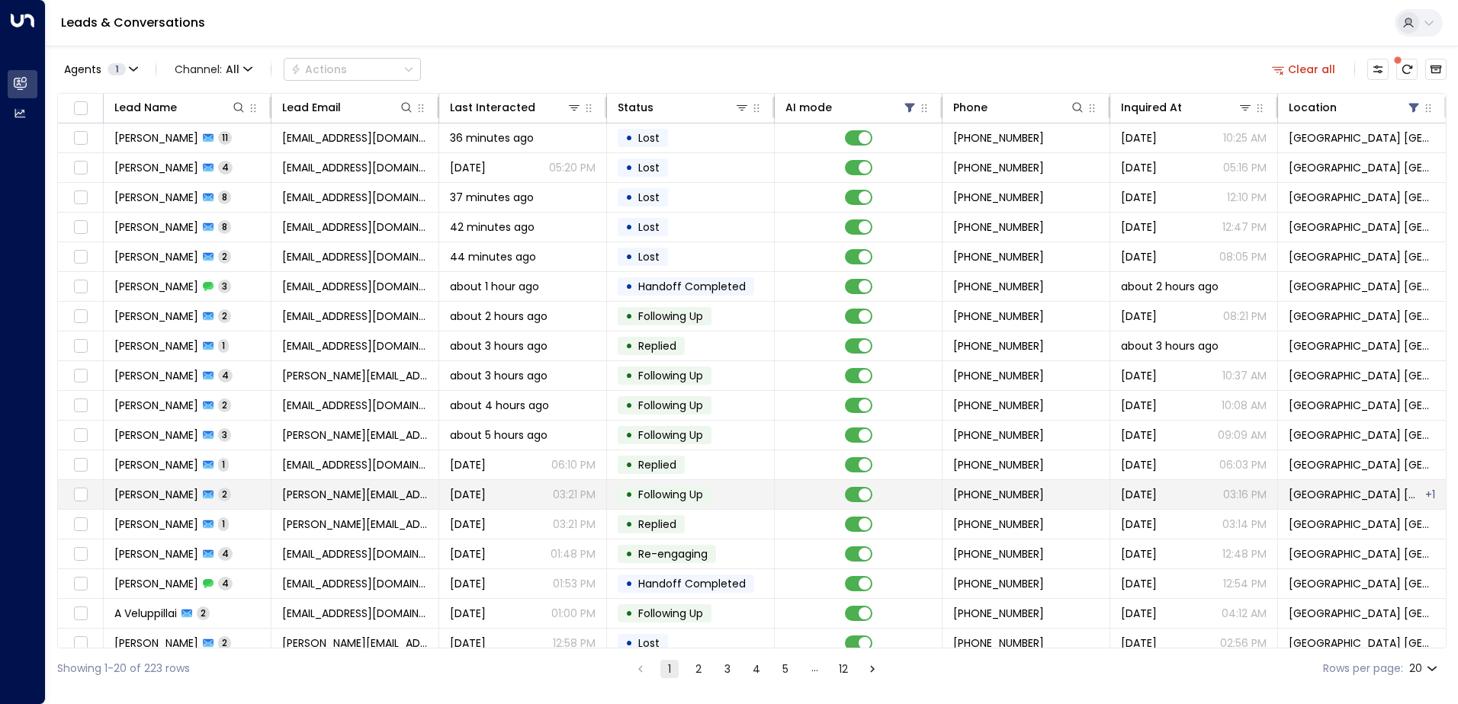
click at [195, 487] on div "[PERSON_NAME] 2" at bounding box center [172, 494] width 117 height 15
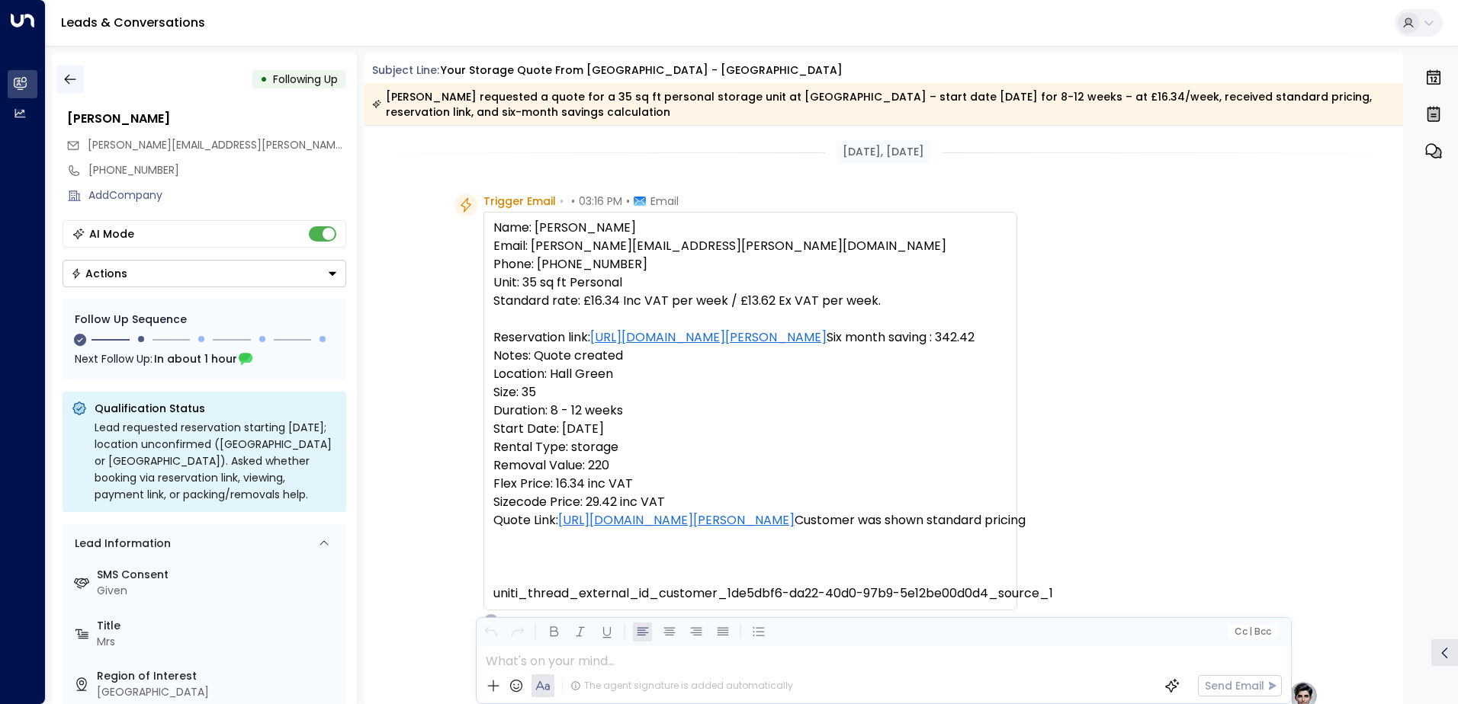
click at [70, 78] on icon "button" at bounding box center [70, 79] width 15 height 15
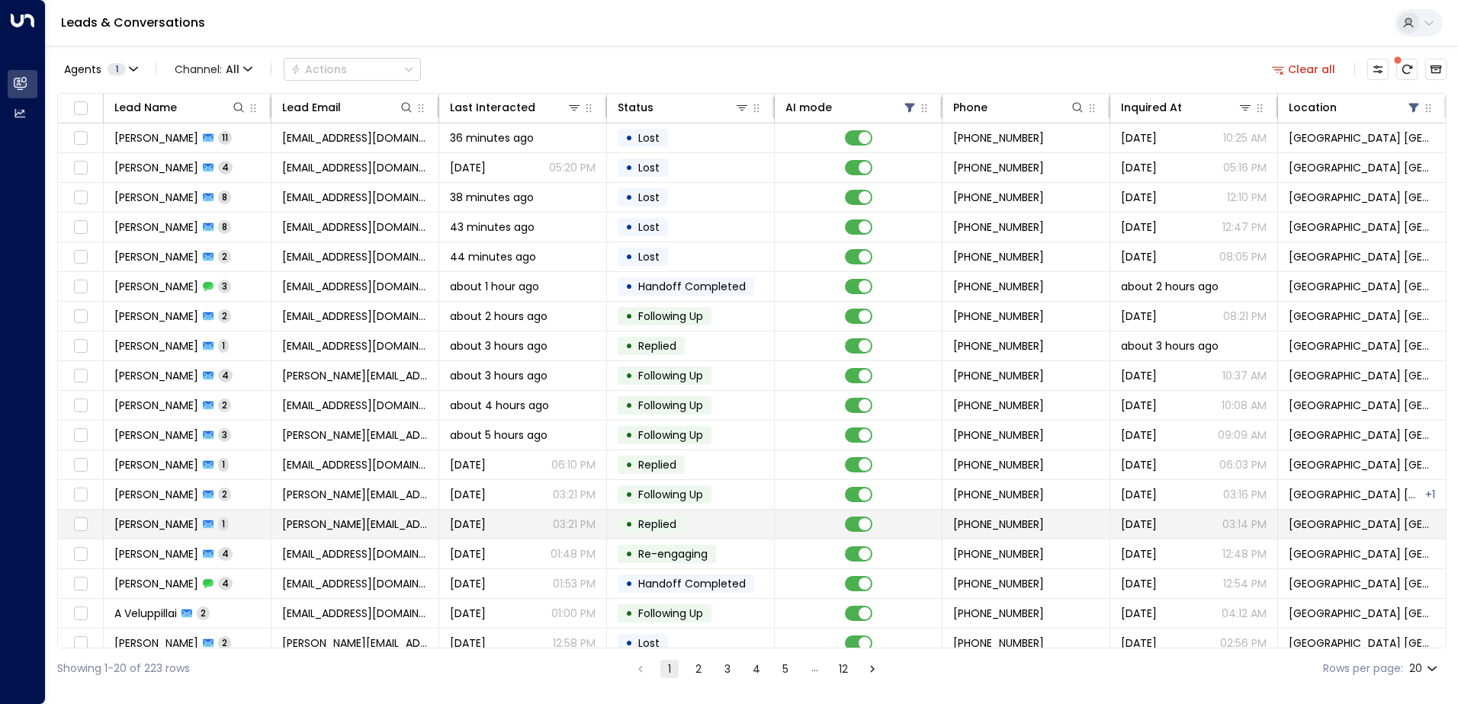
scroll to position [75, 0]
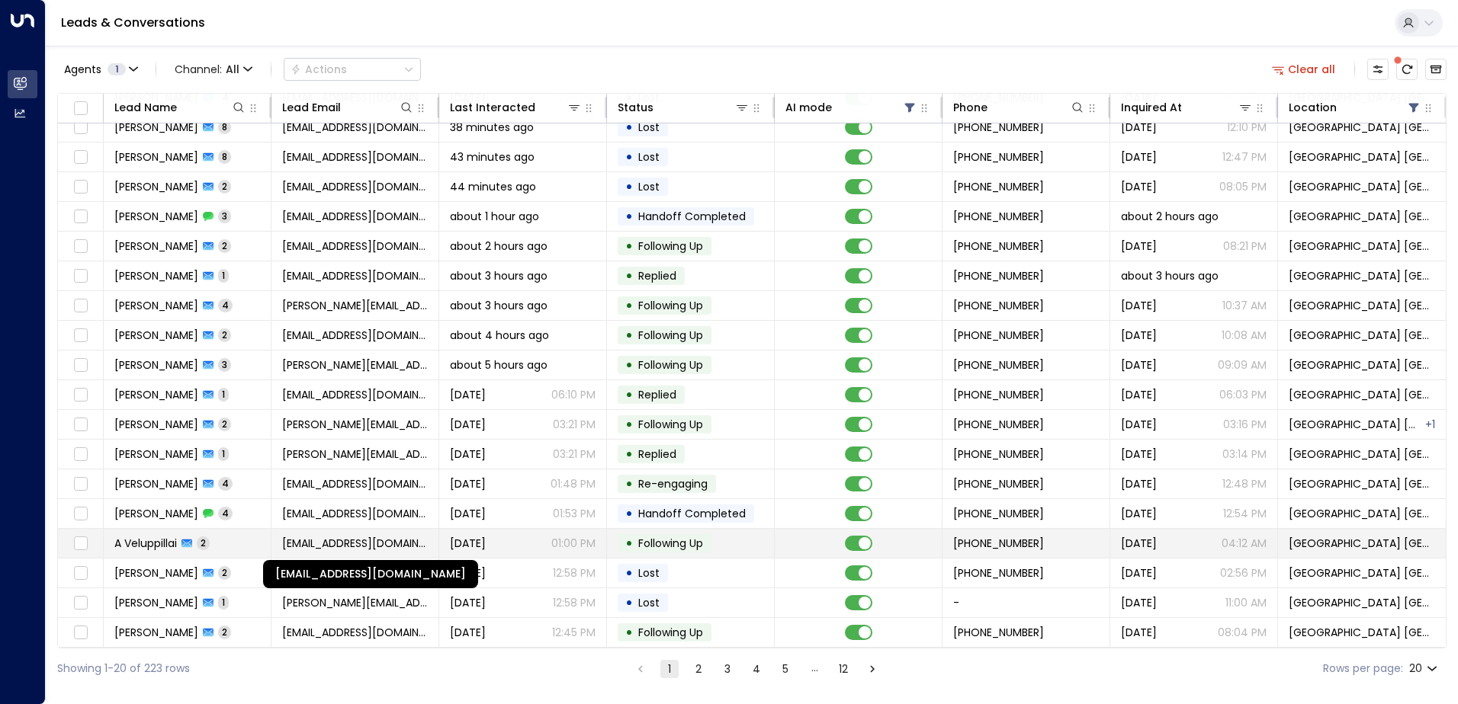
click at [303, 536] on span "[EMAIL_ADDRESS][DOMAIN_NAME]" at bounding box center [355, 543] width 146 height 15
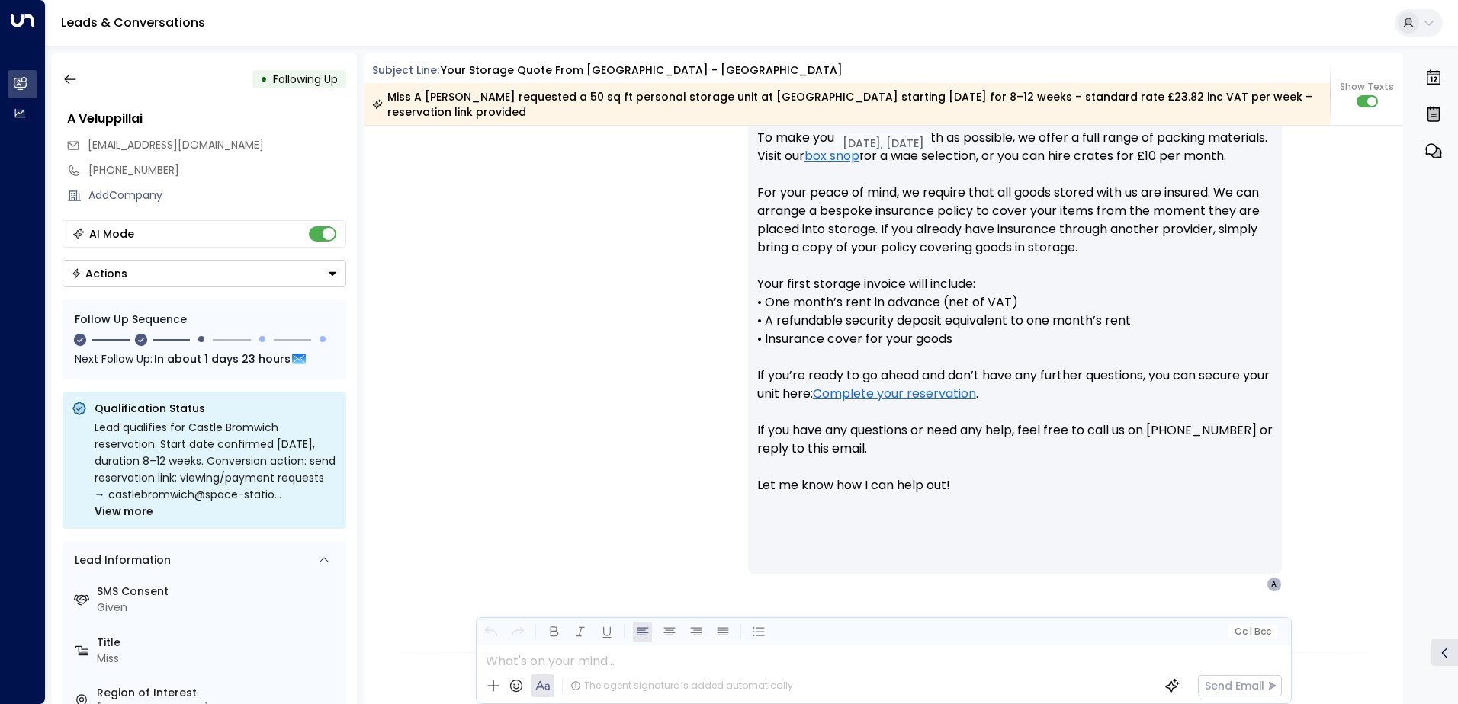
scroll to position [669, 0]
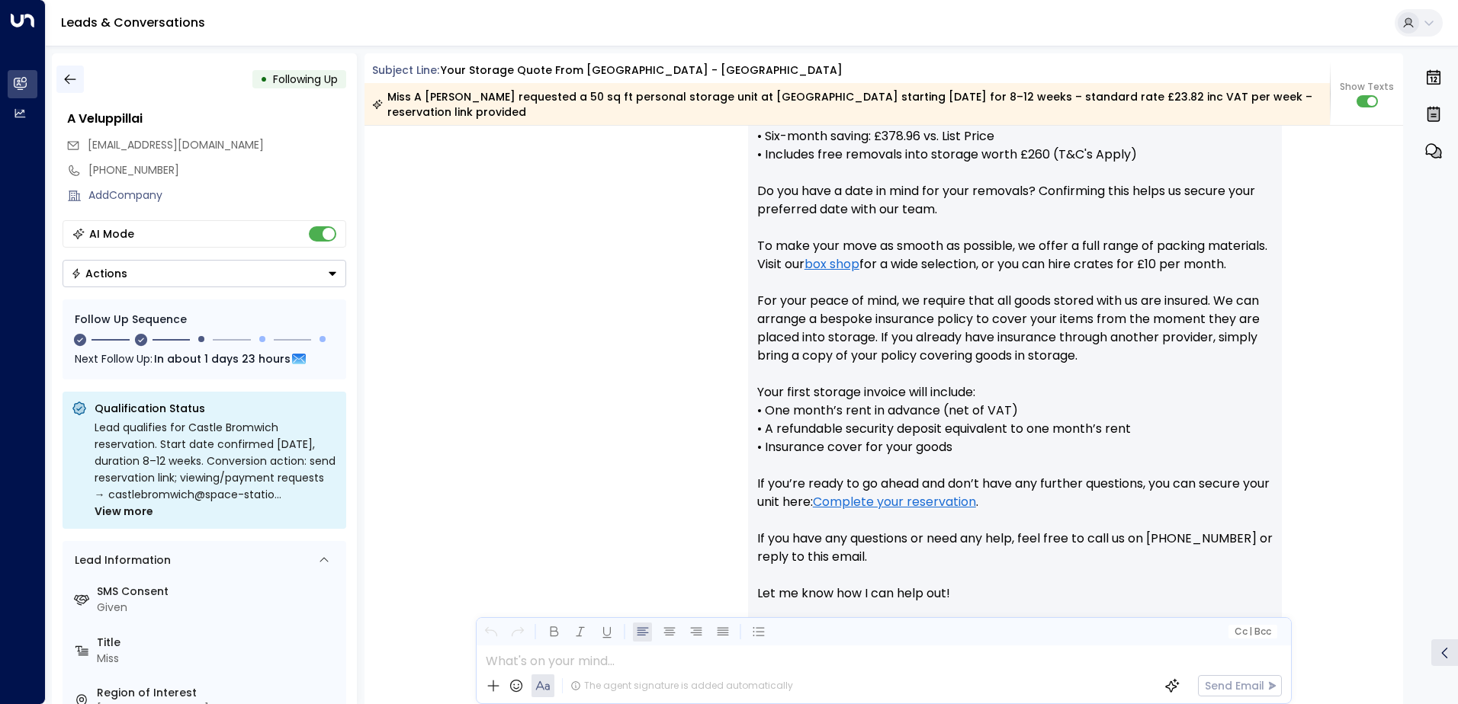
click at [77, 80] on icon "button" at bounding box center [70, 79] width 15 height 15
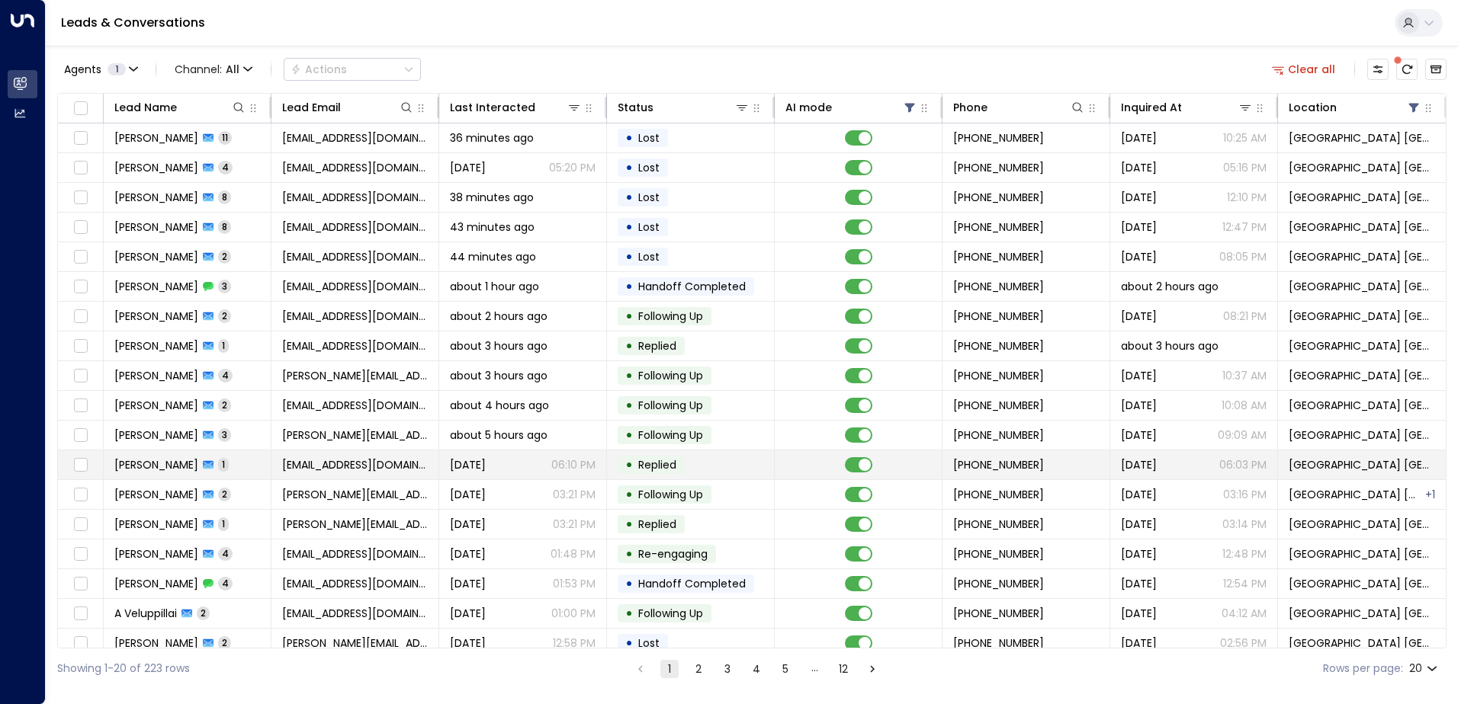
scroll to position [75, 0]
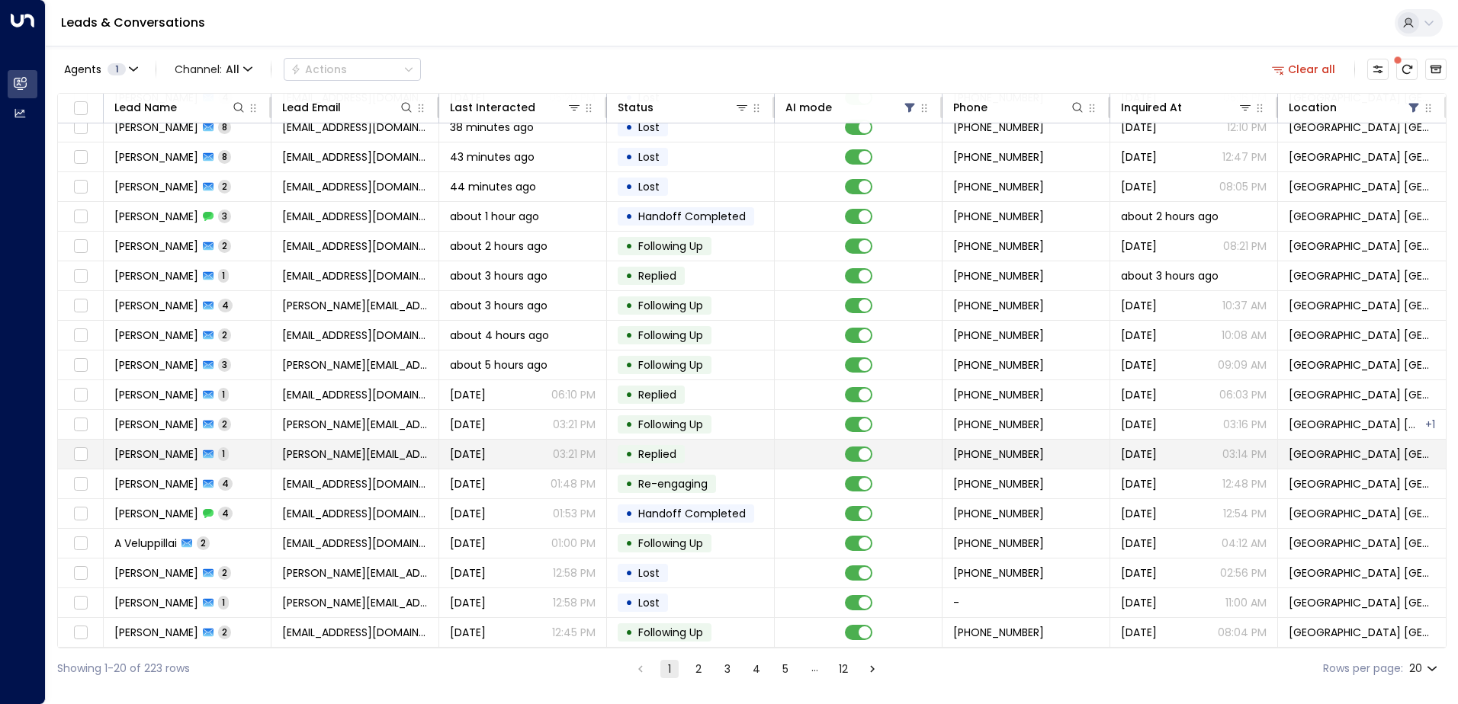
click at [224, 457] on td "[PERSON_NAME] 1" at bounding box center [188, 454] width 168 height 29
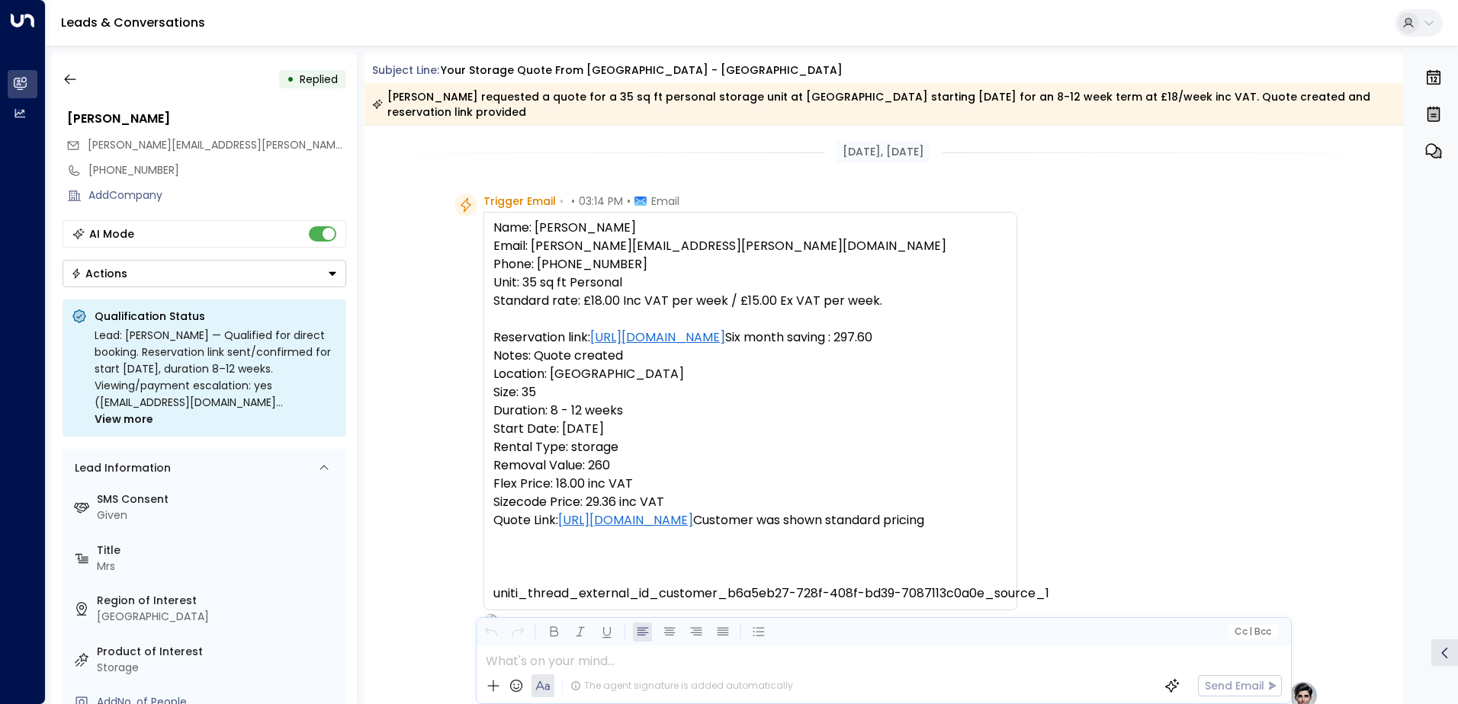
scroll to position [595, 0]
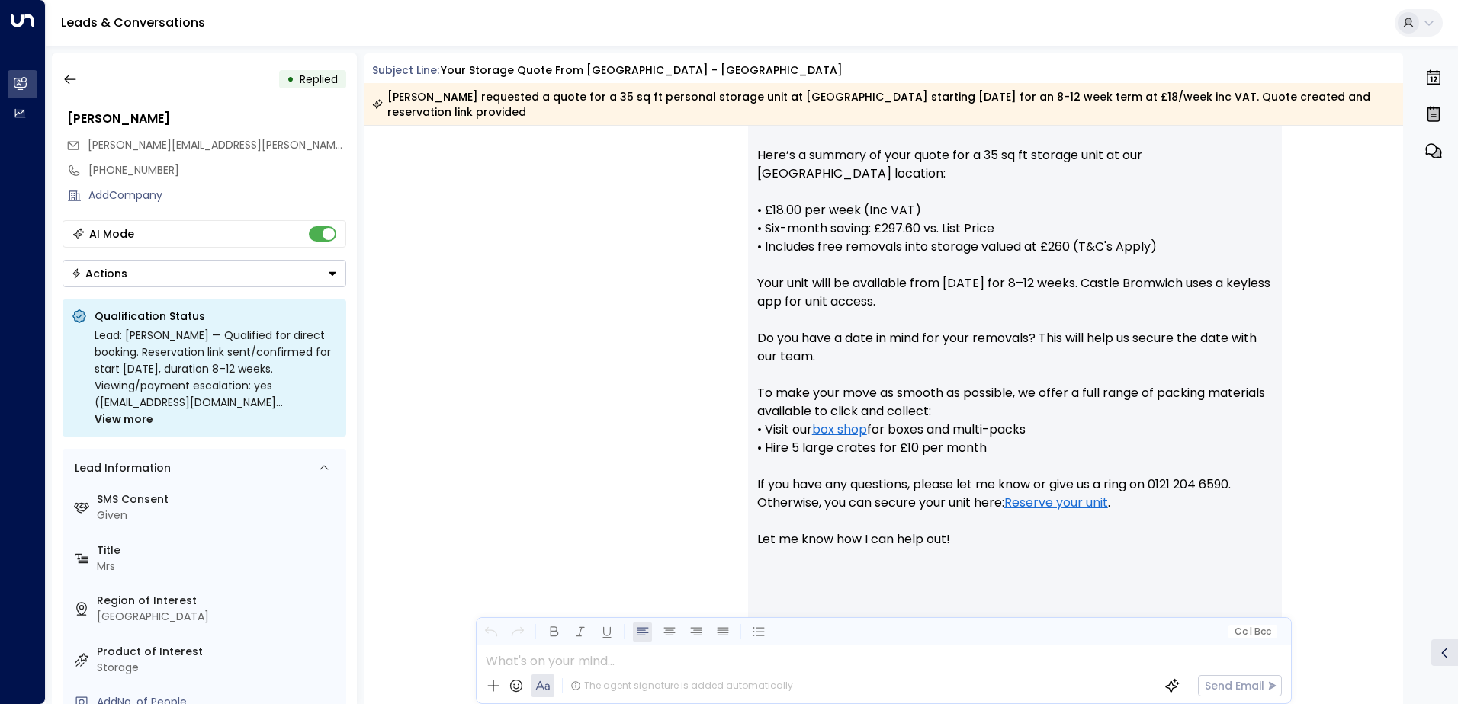
click at [142, 416] on span "View more" at bounding box center [124, 419] width 59 height 17
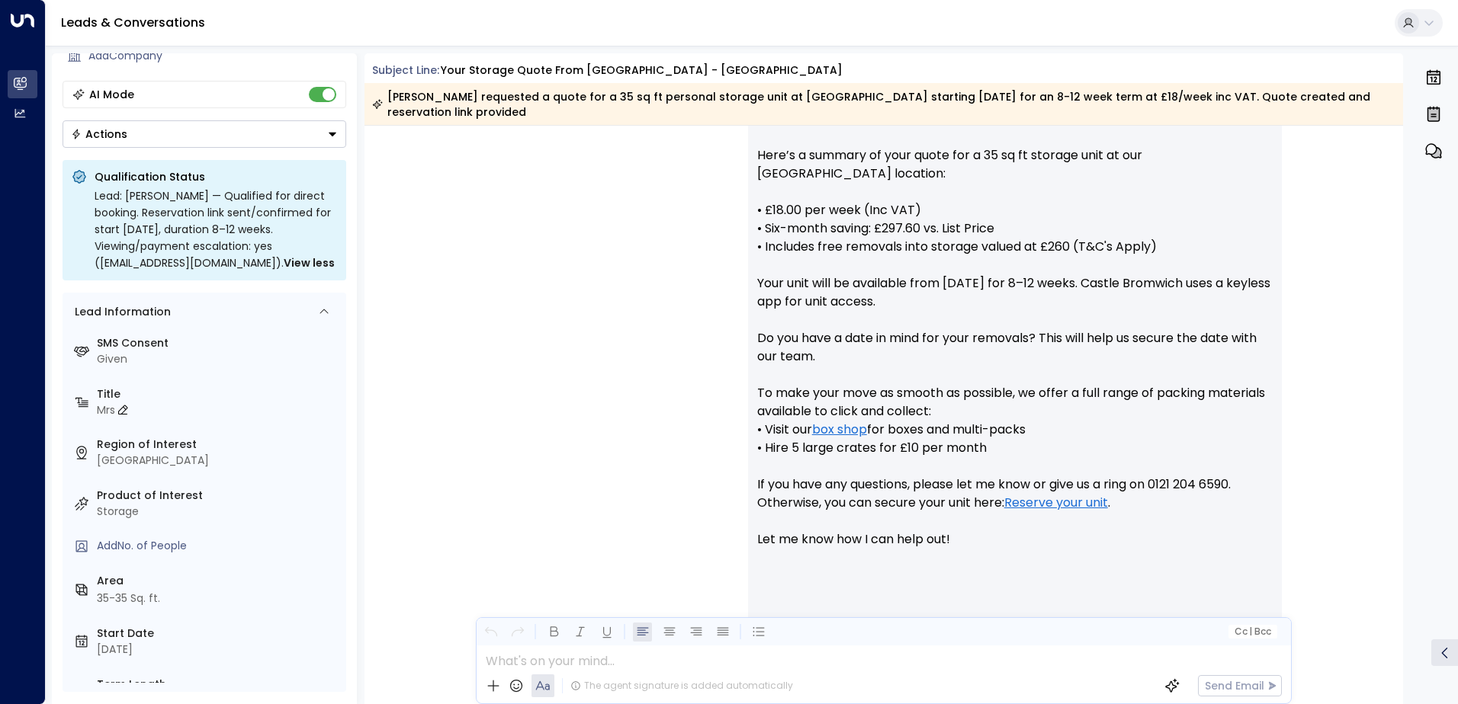
scroll to position [0, 0]
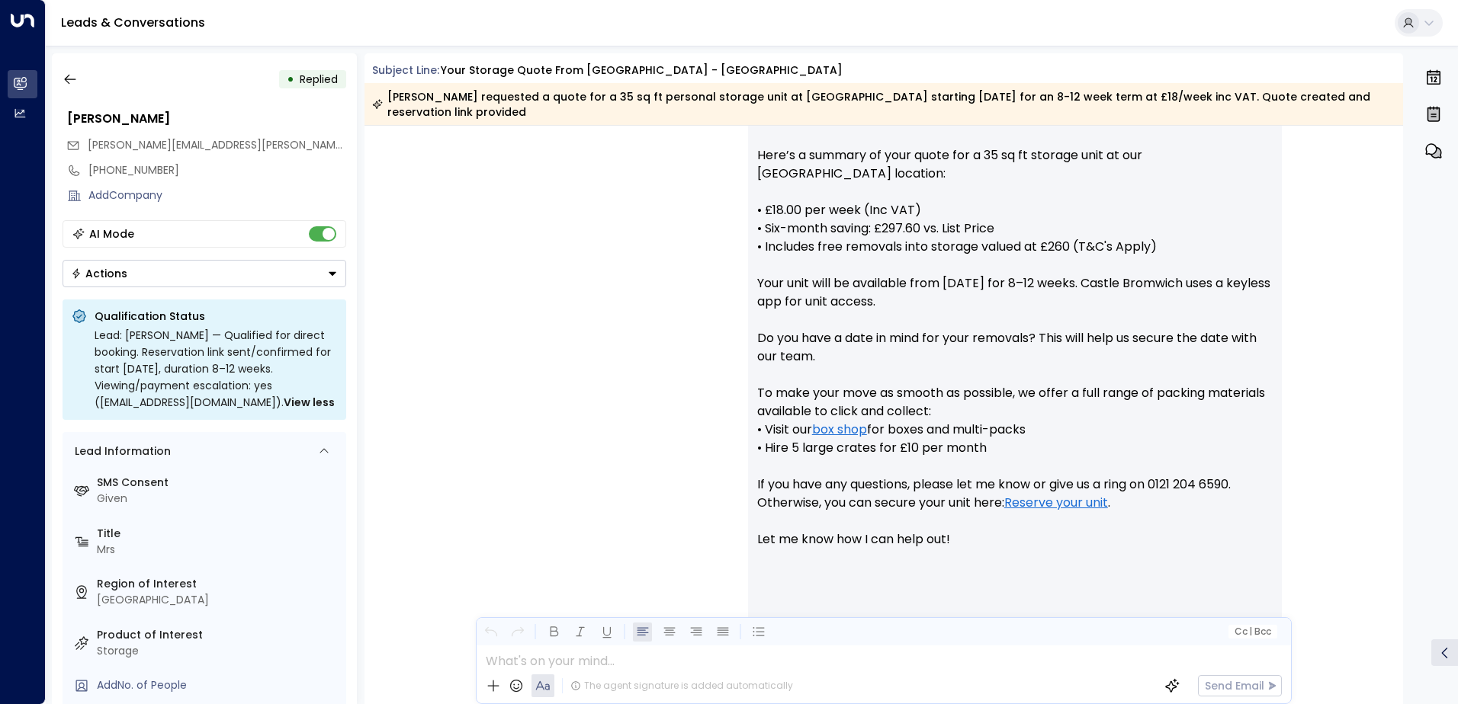
click at [315, 271] on button "Actions" at bounding box center [205, 273] width 284 height 27
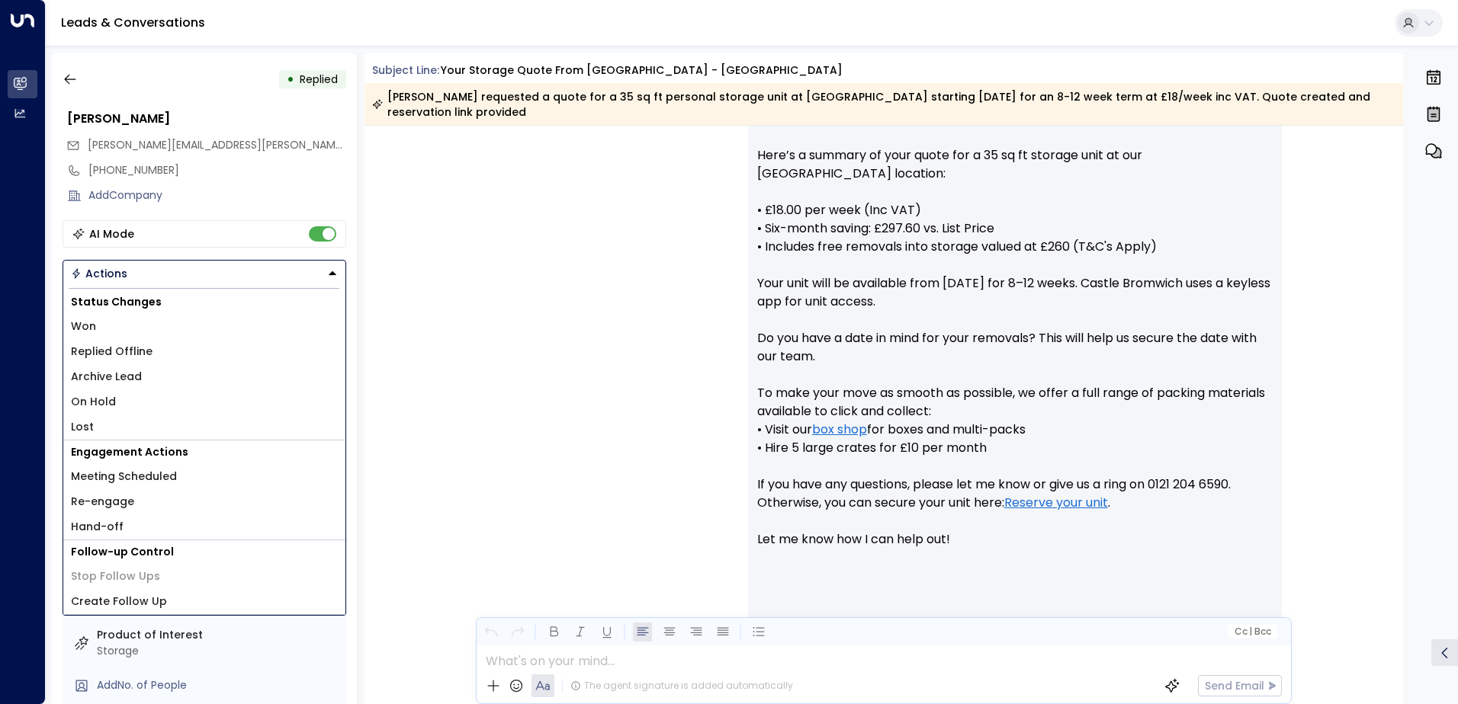
click at [149, 598] on span "Create Follow Up" at bounding box center [119, 602] width 96 height 16
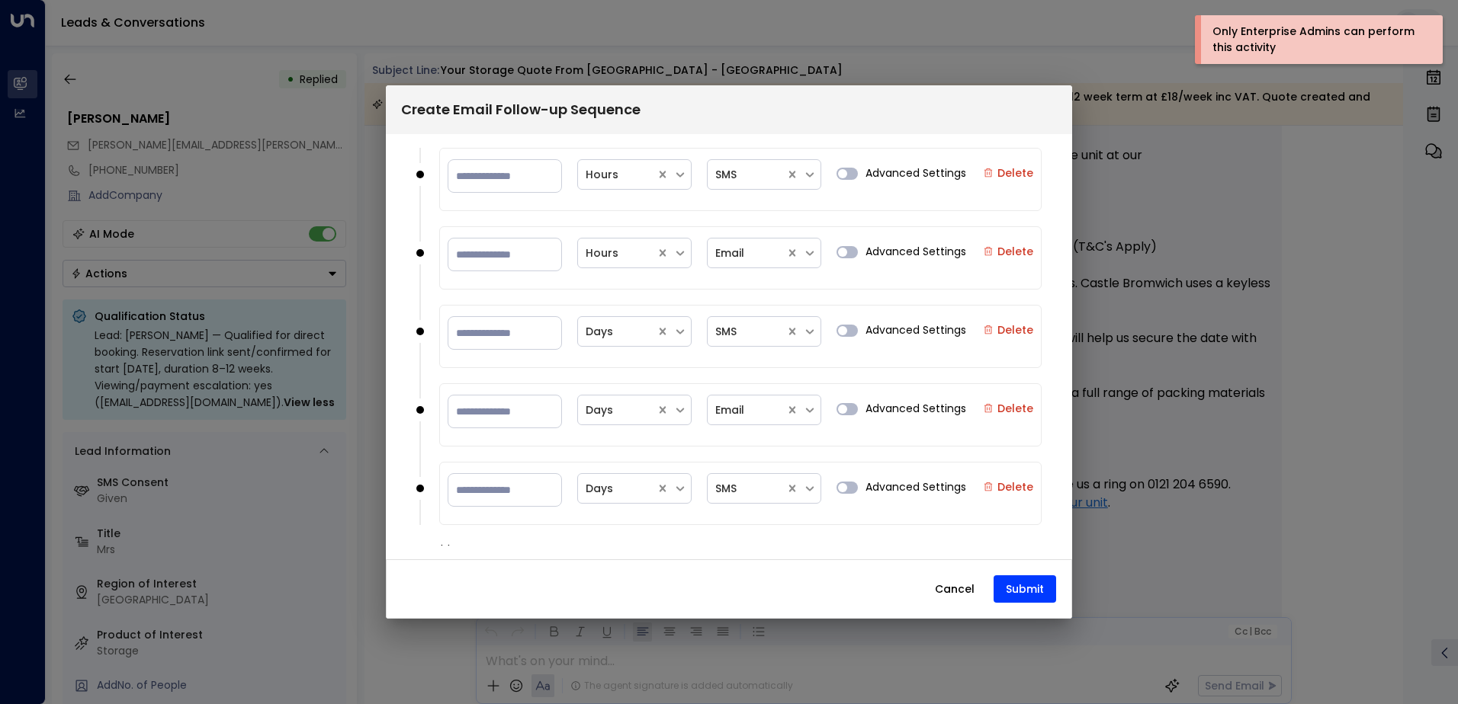
click at [951, 590] on button "Cancel" at bounding box center [955, 589] width 66 height 27
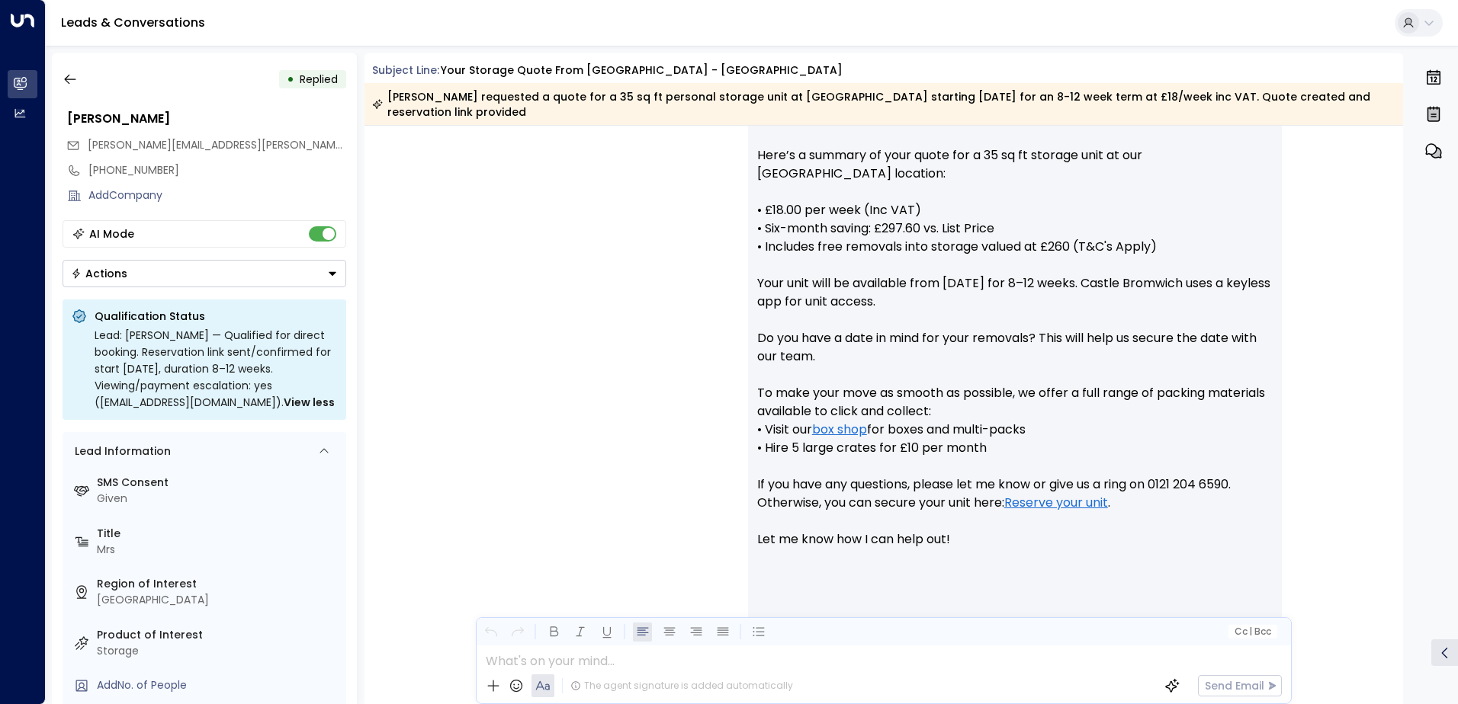
click at [230, 269] on button "Actions" at bounding box center [205, 273] width 284 height 27
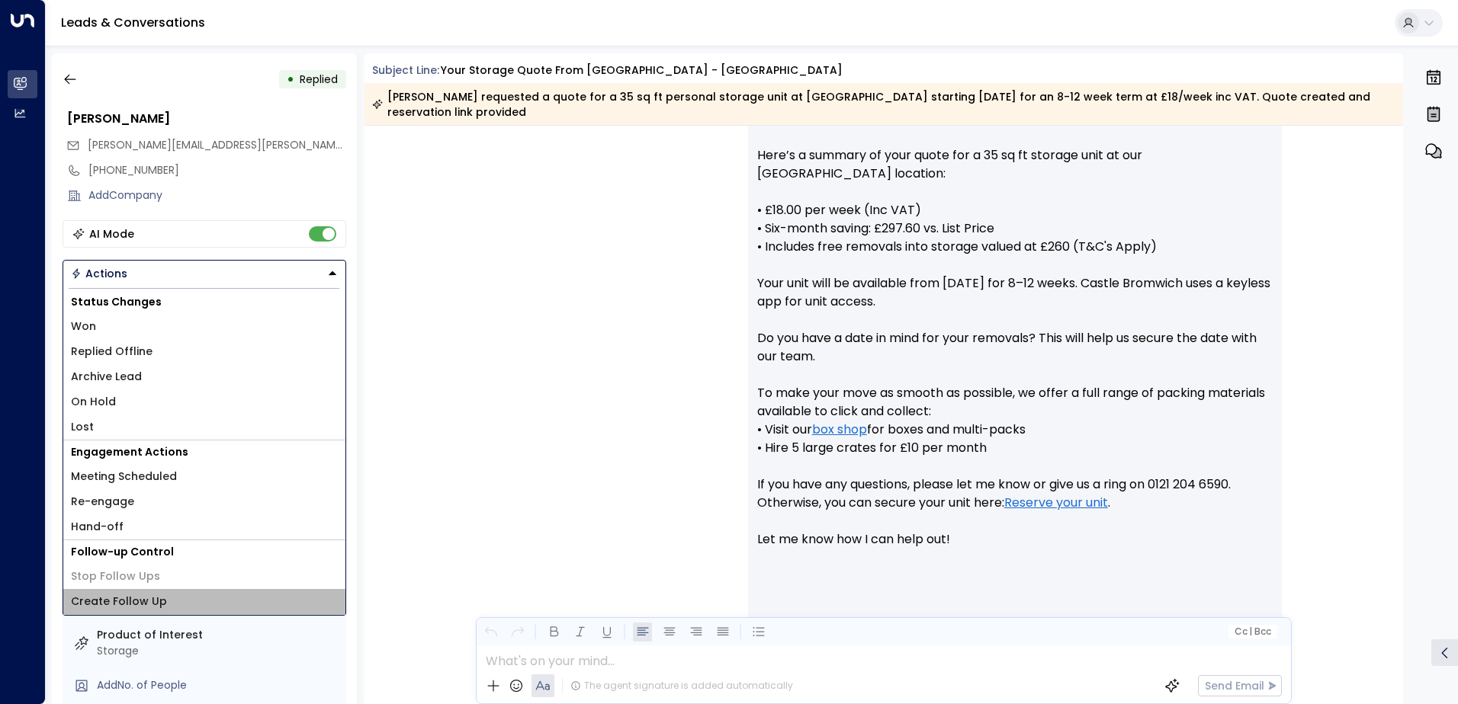
click at [130, 603] on span "Create Follow Up" at bounding box center [119, 602] width 96 height 16
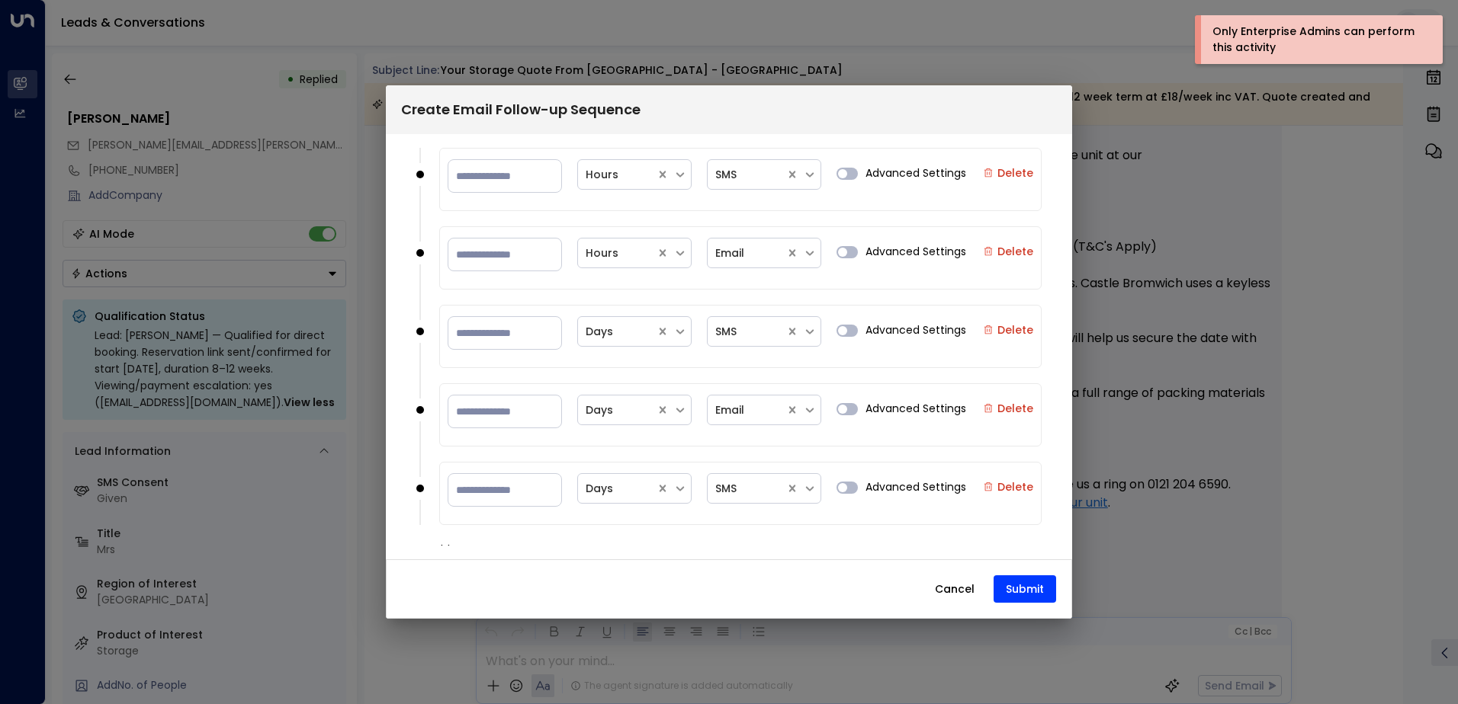
click at [913, 326] on span "Advanced Settings" at bounding box center [915, 330] width 101 height 16
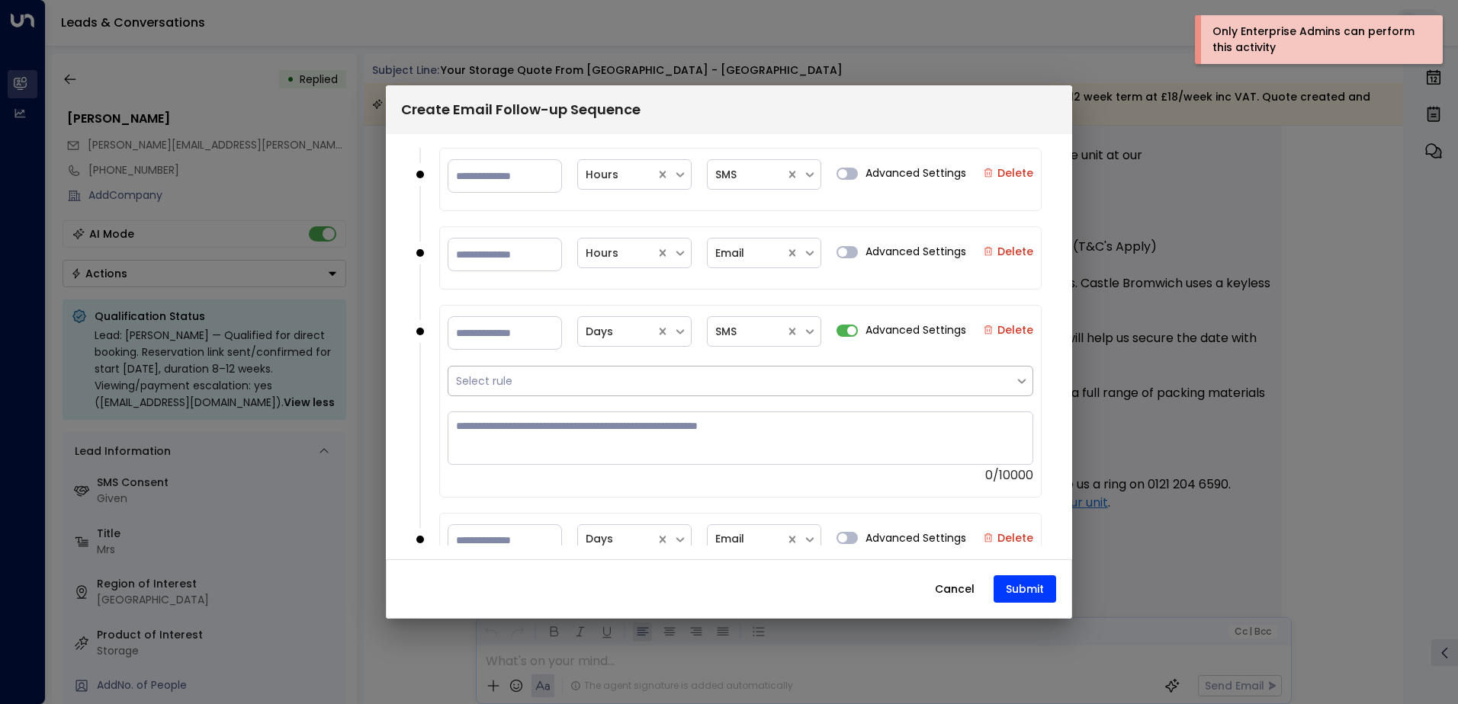
click at [903, 388] on div at bounding box center [731, 382] width 551 height 16
click at [996, 384] on div at bounding box center [731, 382] width 551 height 16
click at [864, 338] on label "Advanced Settings" at bounding box center [901, 330] width 130 height 16
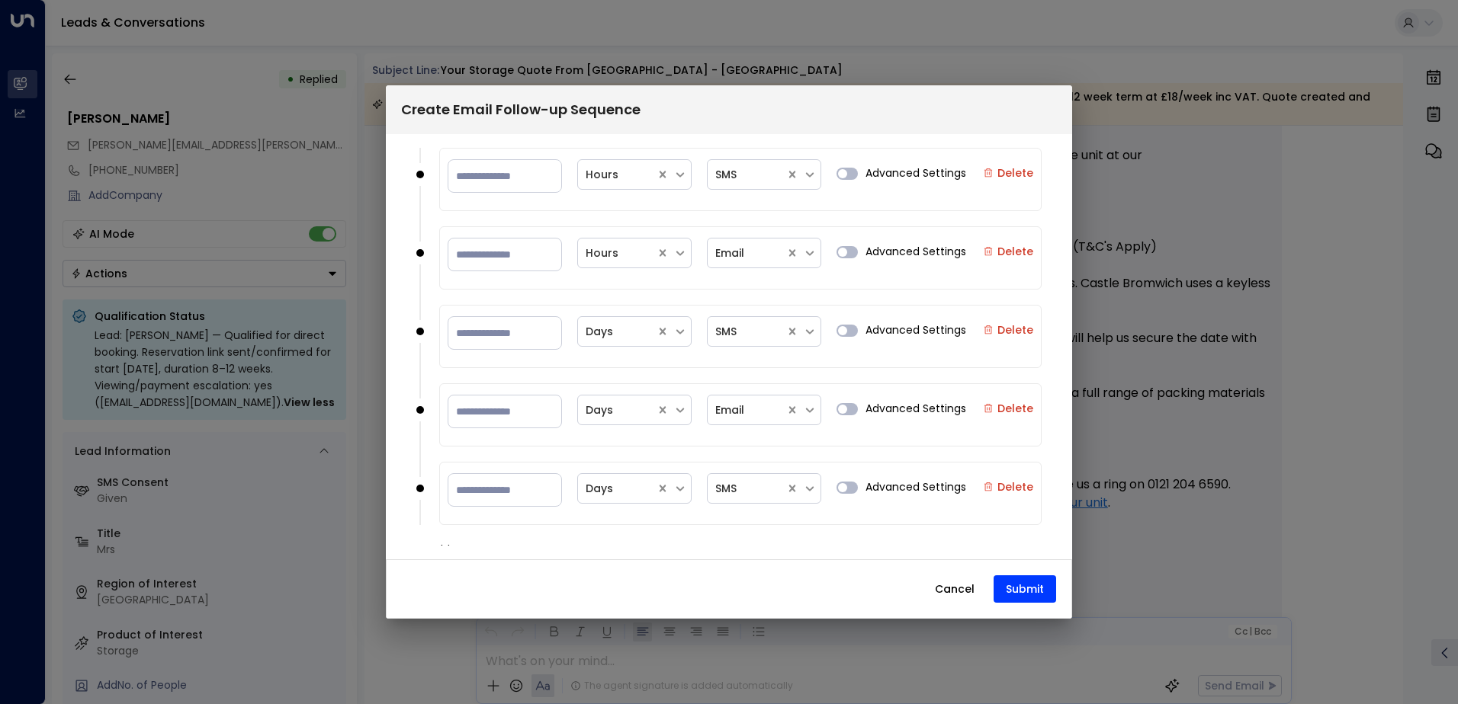
click at [956, 579] on button "Cancel" at bounding box center [955, 589] width 66 height 27
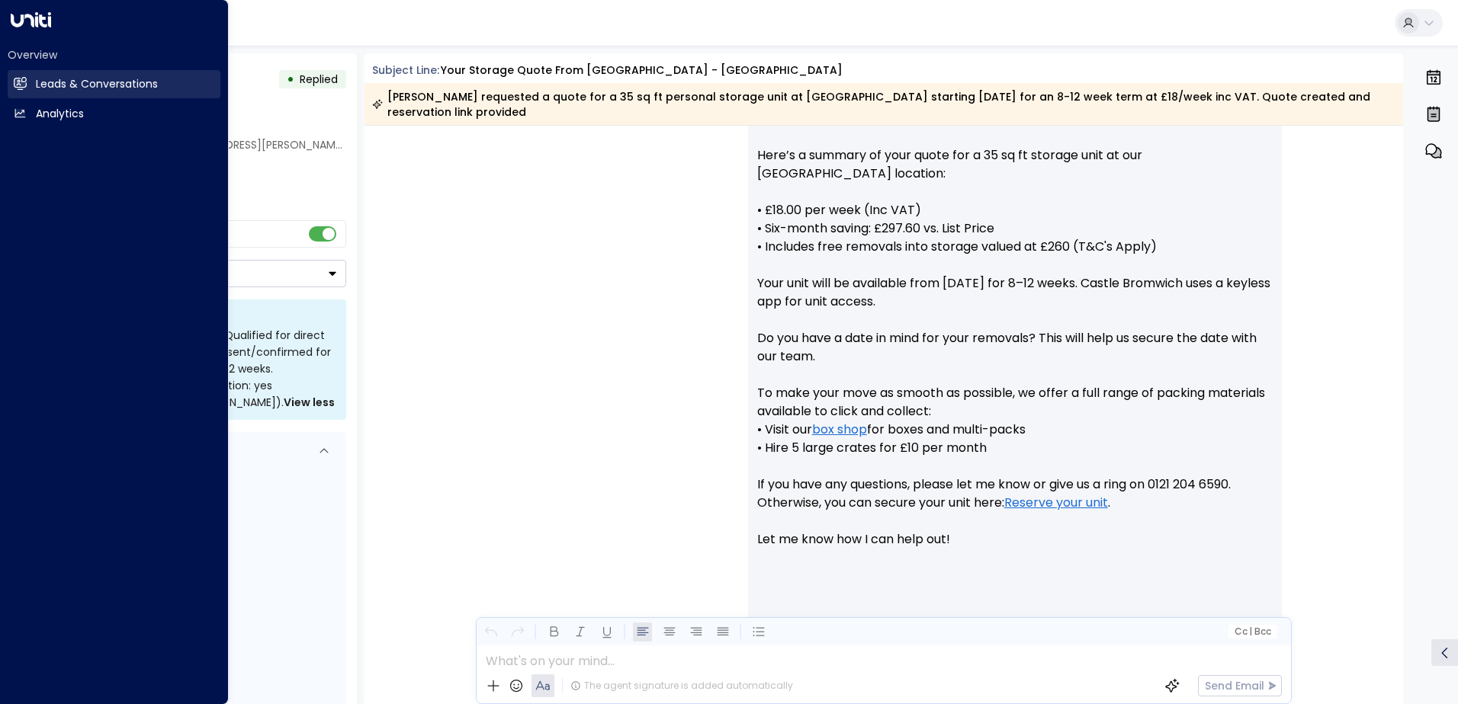
click at [59, 79] on h2 "Leads & Conversations" at bounding box center [97, 84] width 122 height 16
